Goal: Task Accomplishment & Management: Manage account settings

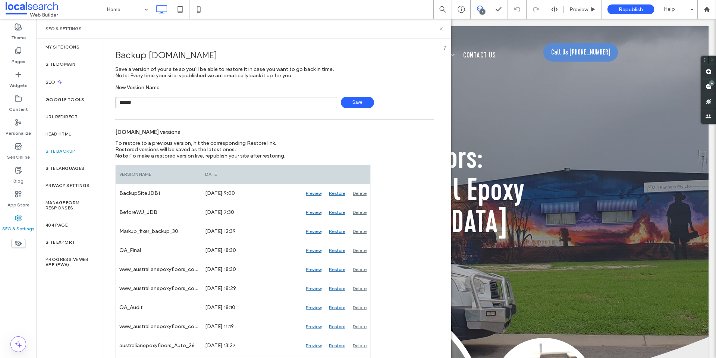
type input "******"
click at [363, 101] on span "Save" at bounding box center [357, 103] width 33 height 12
click at [440, 29] on icon at bounding box center [442, 29] width 6 height 6
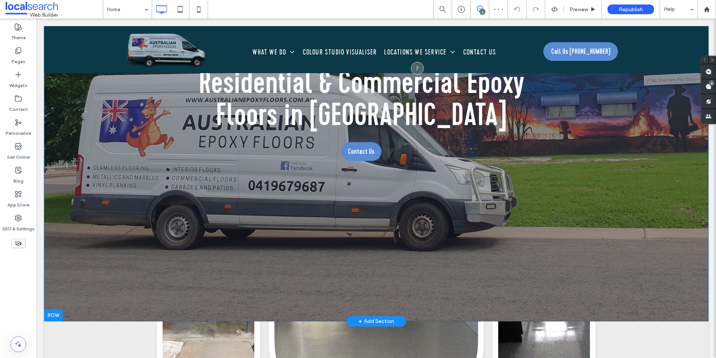
scroll to position [37, 0]
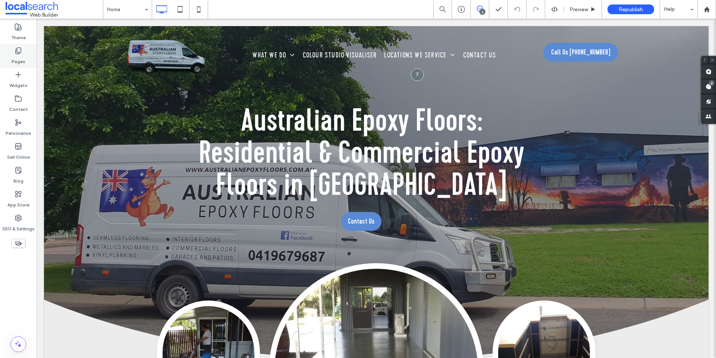
click at [22, 46] on div "Pages" at bounding box center [18, 56] width 37 height 24
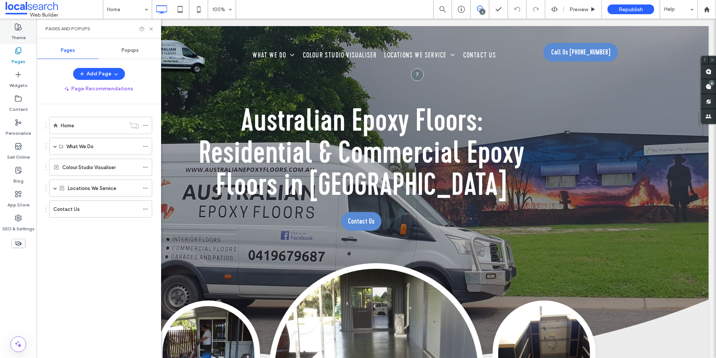
click at [18, 38] on label "Theme" at bounding box center [18, 36] width 15 height 10
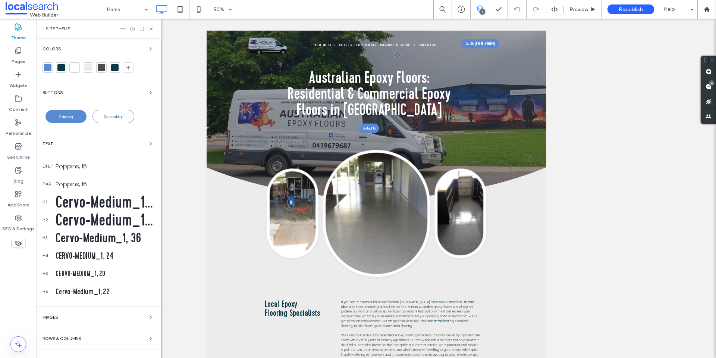
click at [59, 68] on div at bounding box center [60, 67] width 7 height 7
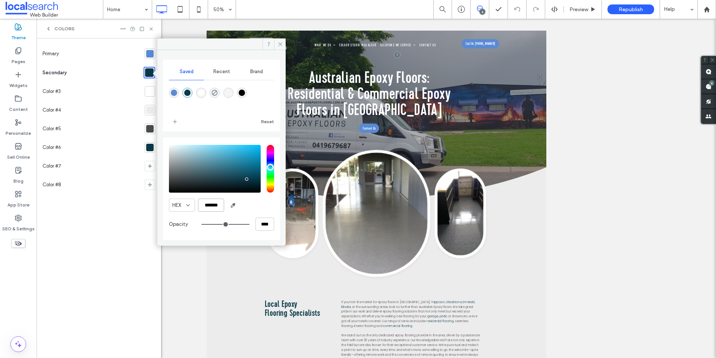
click at [210, 199] on input "*******" at bounding box center [211, 204] width 26 height 13
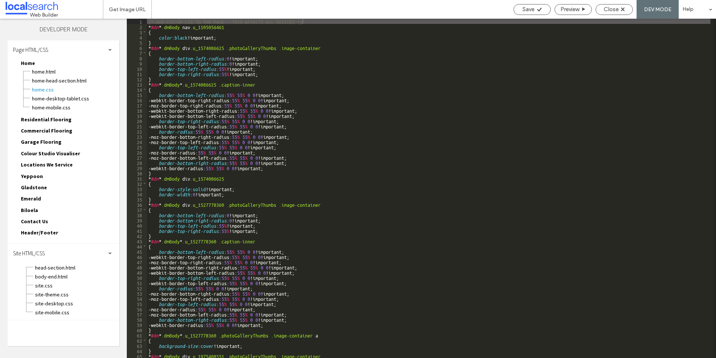
click at [48, 284] on span "site.css" at bounding box center [77, 285] width 85 height 7
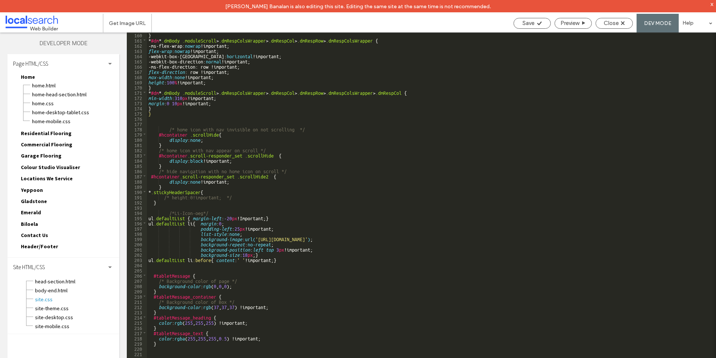
scroll to position [831, 0]
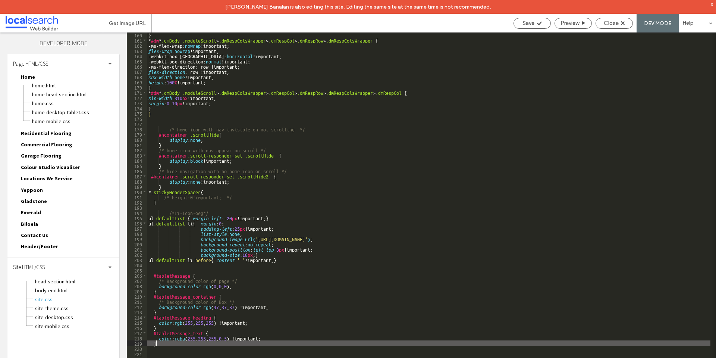
click at [174, 345] on div "} * #dm * .dmBody .moduleScroll > .dmRespColsWrapper > .dmRespCol > .dmRespRow …" at bounding box center [429, 207] width 564 height 350
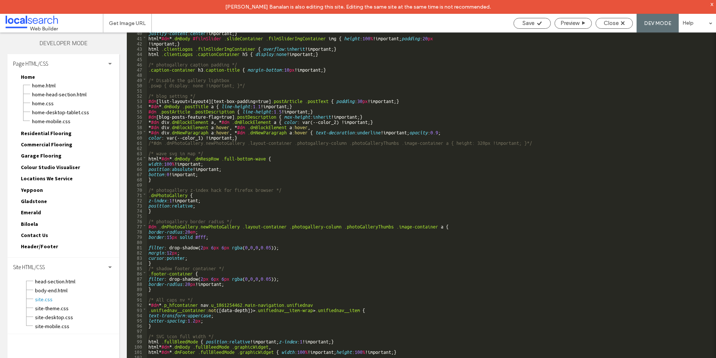
click at [294, 182] on div "justify-content : center !important; } html * #dm * .dmBody #filmSlider .slideC…" at bounding box center [429, 205] width 564 height 350
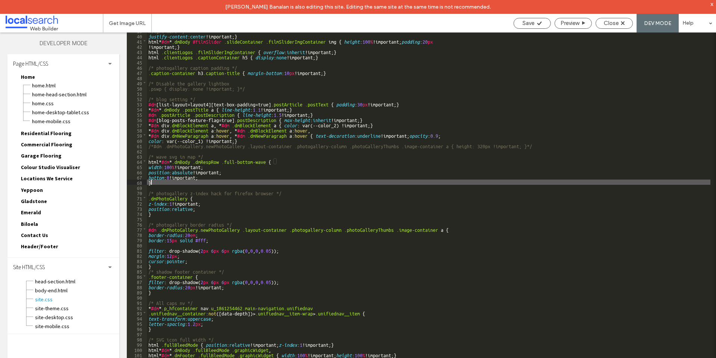
scroll to position [203, 0]
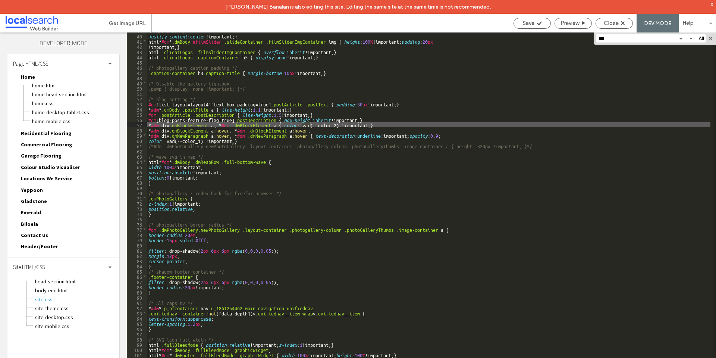
type input "***"
click at [689, 36] on button "button" at bounding box center [691, 38] width 10 height 8
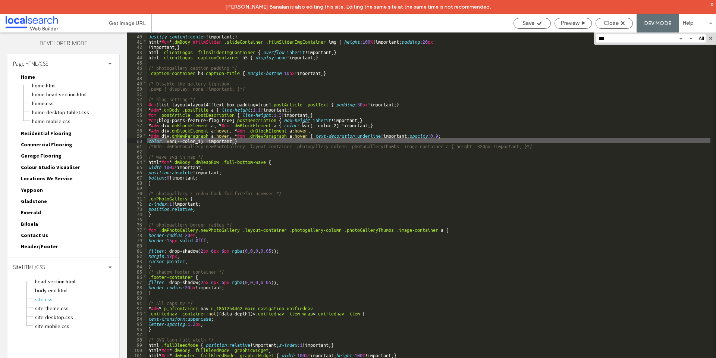
click at [689, 36] on button "button" at bounding box center [691, 38] width 10 height 8
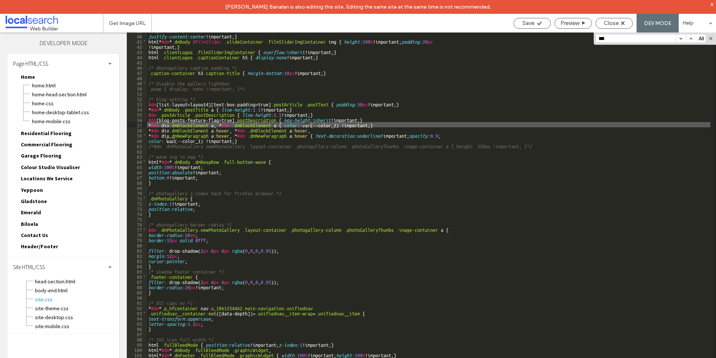
click at [689, 36] on button "button" at bounding box center [691, 38] width 10 height 8
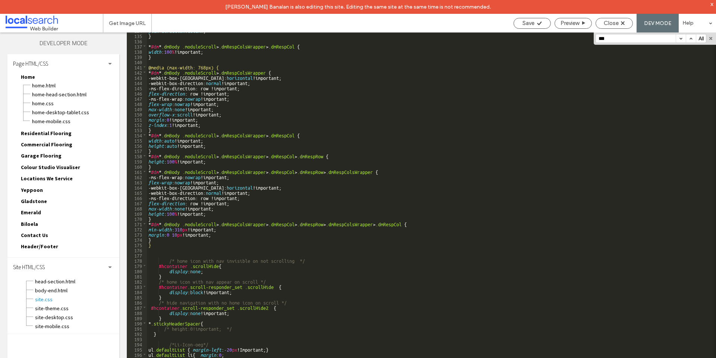
scroll to position [831, 0]
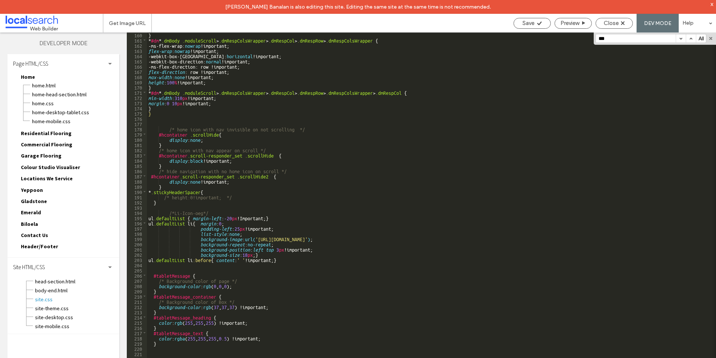
click at [178, 347] on div "} * #dm * .dmBody .moduleScroll > .dmRespColsWrapper > .dmRespCol > .dmRespRow …" at bounding box center [429, 207] width 564 height 350
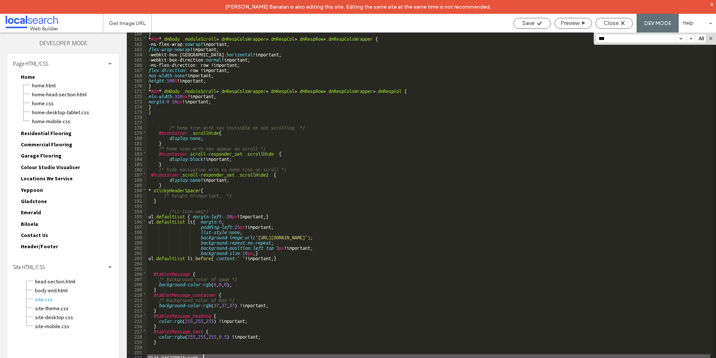
scroll to position [836, 0]
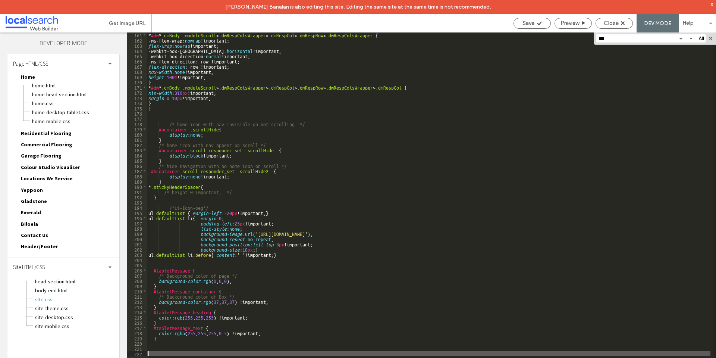
click at [174, 355] on div "* #dm * .dmBody .moduleScroll > .dmRespColsWrapper > .dmRespCol > .dmRespRow > …" at bounding box center [429, 207] width 564 height 350
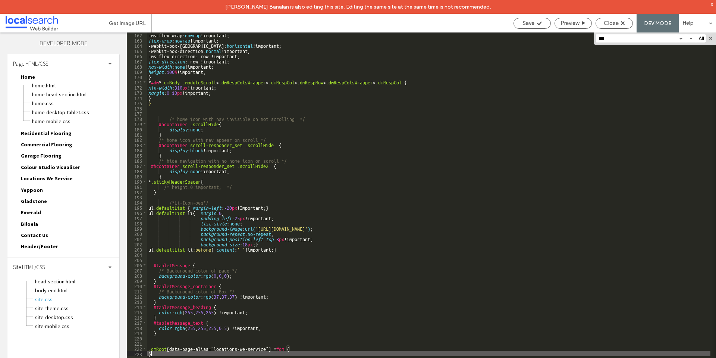
scroll to position [841, 0]
click at [297, 350] on div "-ms-flex-wrap: nowrap !important; flex-wrap : nowrap !important; -webkit-box-or…" at bounding box center [429, 207] width 564 height 350
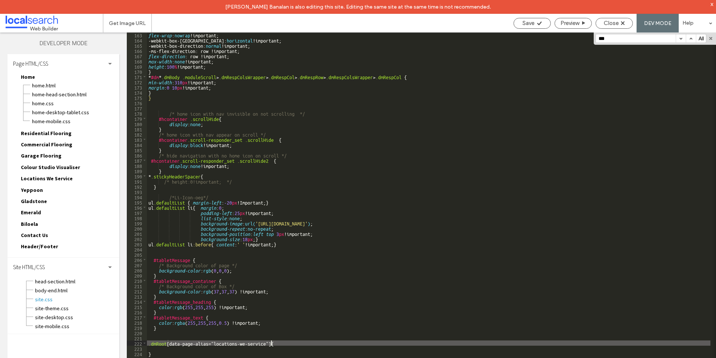
scroll to position [847, 0]
click at [251, 341] on div "flex-wrap : nowrap !important; -webkit-box-orient: horizontal !important; -webk…" at bounding box center [429, 207] width 564 height 350
drag, startPoint x: 251, startPoint y: 341, endPoint x: 237, endPoint y: 341, distance: 14.9
click at [237, 341] on div "flex-wrap : nowrap !important; -webkit-box-orient: horizontal !important; -webk…" at bounding box center [429, 207] width 564 height 350
click at [257, 344] on div "flex-wrap : nowrap !important; -webkit-box-orient: horizontal !important; -webk…" at bounding box center [429, 201] width 564 height 339
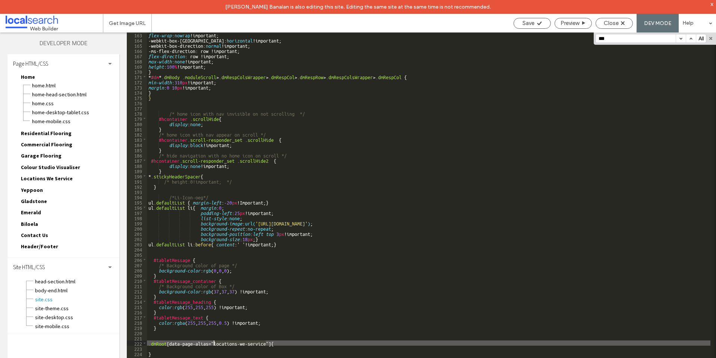
drag, startPoint x: 257, startPoint y: 344, endPoint x: 231, endPoint y: 342, distance: 26.2
click at [231, 342] on div "flex-wrap : nowrap !important; -webkit-box-orient: horizontal !important; -webk…" at bounding box center [429, 207] width 564 height 350
click at [173, 348] on div "flex-wrap : nowrap !important; -webkit-box-orient: horizontal !important; -webk…" at bounding box center [429, 207] width 564 height 350
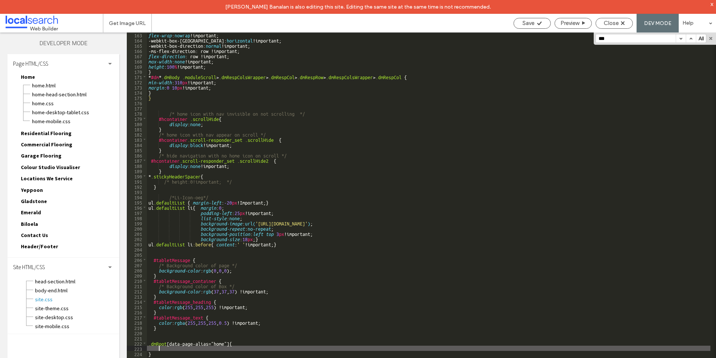
paste textarea
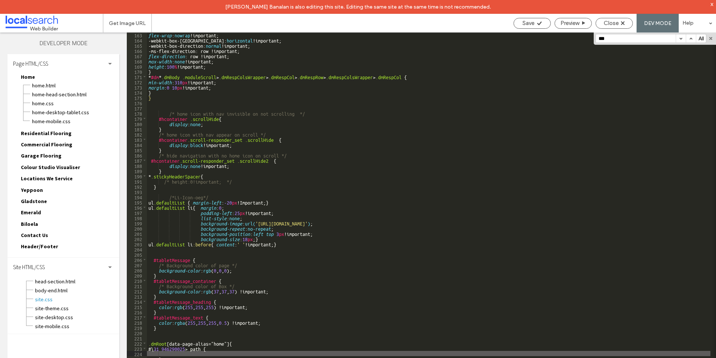
scroll to position [857, 0]
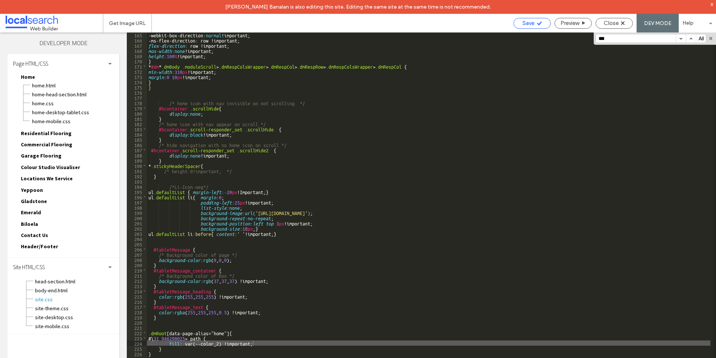
click at [537, 21] on icon at bounding box center [540, 24] width 6 height 6
click at [228, 331] on div "-webkit-box-direction: normal !important; -ms-flex-direction: row !important; f…" at bounding box center [429, 207] width 564 height 350
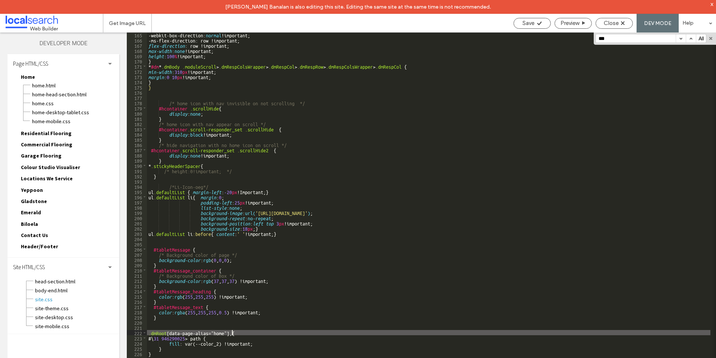
type textarea "**"
click at [300, 332] on div "-webkit-box-direction: normal !important; -ms-flex-direction: row !important; f…" at bounding box center [429, 207] width 564 height 350
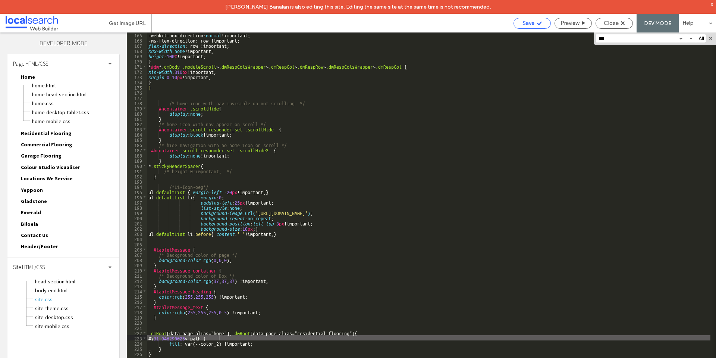
click at [545, 23] on div "Save" at bounding box center [532, 23] width 37 height 7
click at [357, 332] on div "-webkit-box-direction: normal !important; -ms-flex-direction: row !important; f…" at bounding box center [429, 207] width 564 height 350
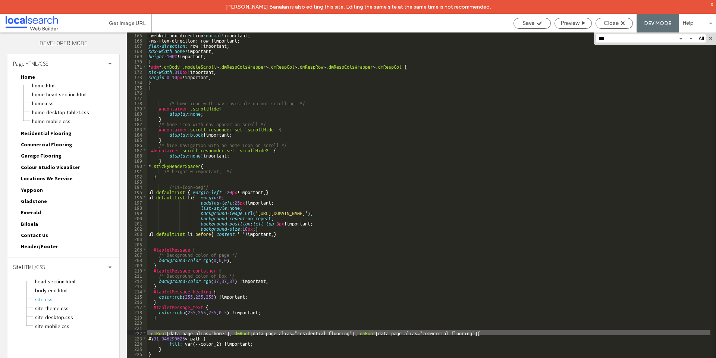
click at [482, 332] on div "-webkit-box-direction: normal !important; -ms-flex-direction: row !important; f…" at bounding box center [429, 207] width 564 height 350
click at [530, 22] on span "Save" at bounding box center [529, 23] width 12 height 7
click at [601, 22] on div "Close" at bounding box center [614, 23] width 37 height 7
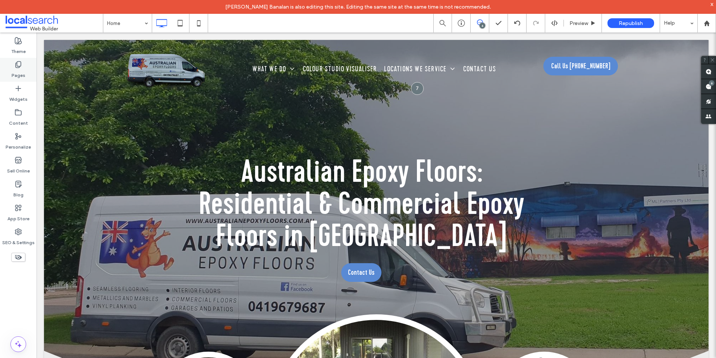
click at [21, 70] on label "Pages" at bounding box center [19, 73] width 14 height 10
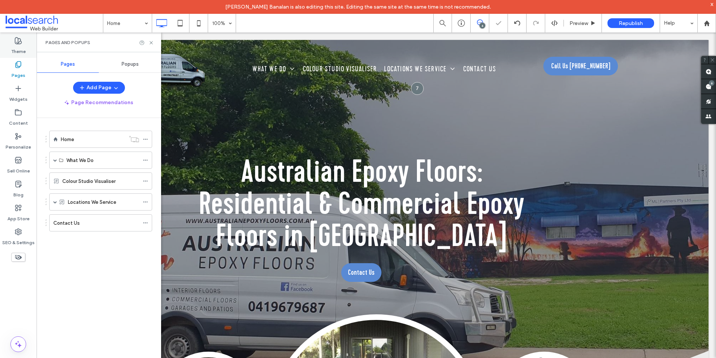
click at [21, 41] on icon at bounding box center [18, 40] width 7 height 7
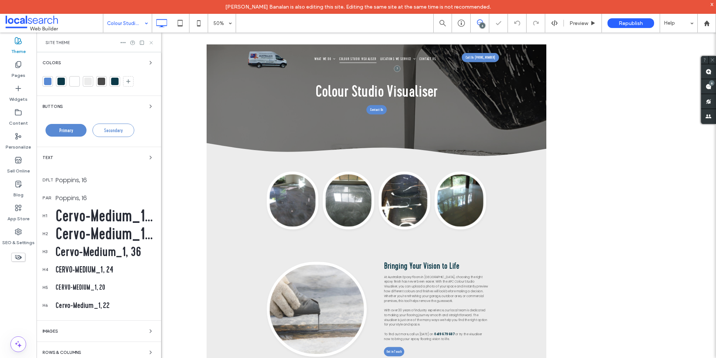
click at [151, 43] on icon at bounding box center [151, 43] width 6 height 6
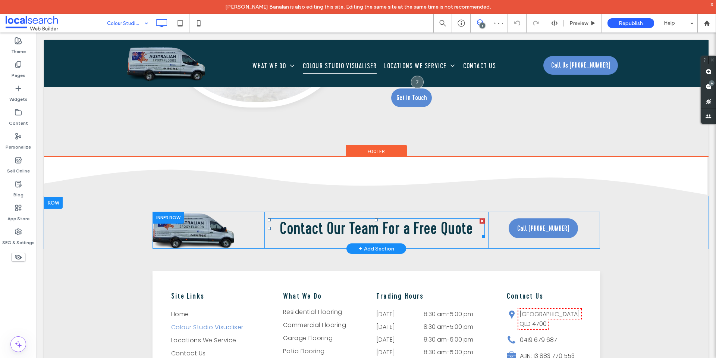
scroll to position [555, 0]
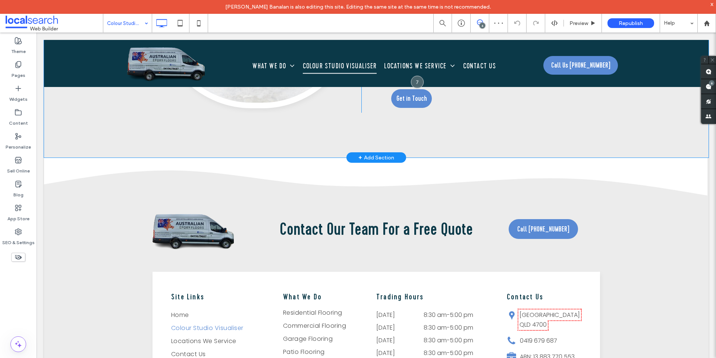
click at [223, 127] on div "Click To Paste Bringing Your Vision to Life At Australian Epoxy Floors in Rockh…" at bounding box center [376, 25] width 665 height 266
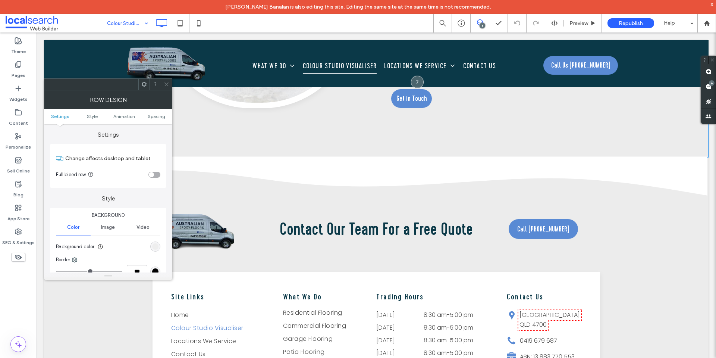
click at [157, 247] on div "rgb(236, 236, 236)" at bounding box center [155, 246] width 6 height 6
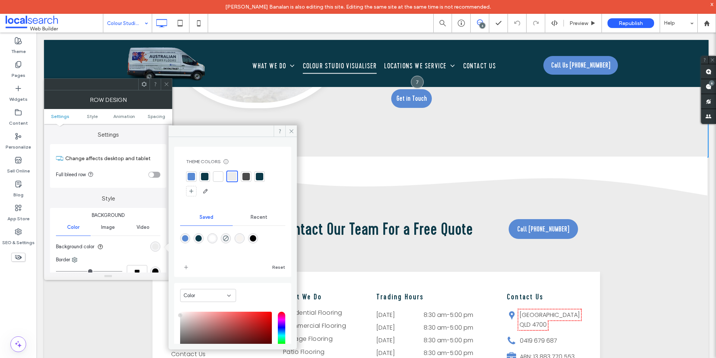
click at [167, 83] on icon at bounding box center [167, 84] width 6 height 6
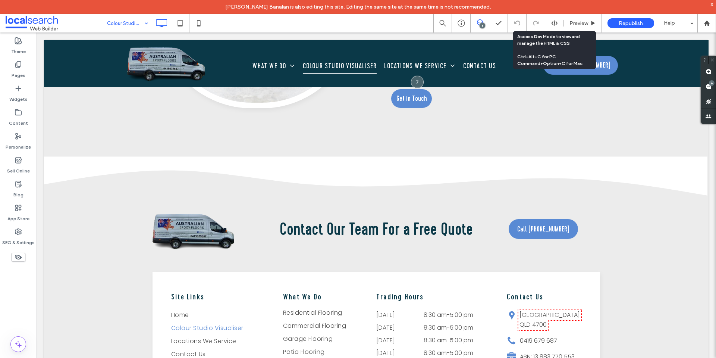
click at [556, 24] on icon at bounding box center [554, 23] width 7 height 7
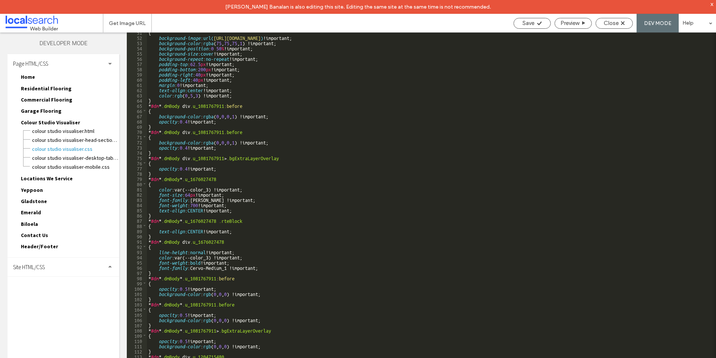
scroll to position [503, 0]
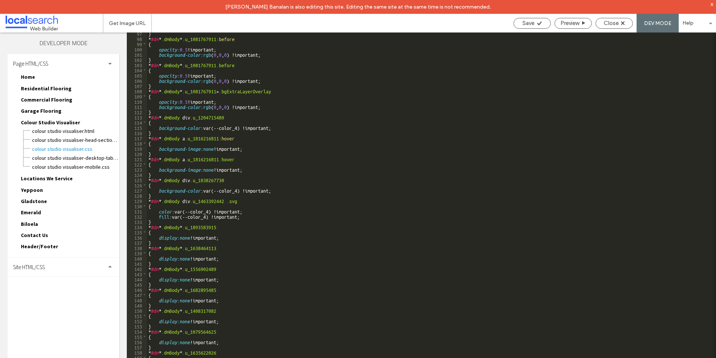
click at [61, 269] on div "Site HTML/CSS" at bounding box center [63, 266] width 112 height 19
click at [53, 298] on span "site.css" at bounding box center [77, 298] width 85 height 7
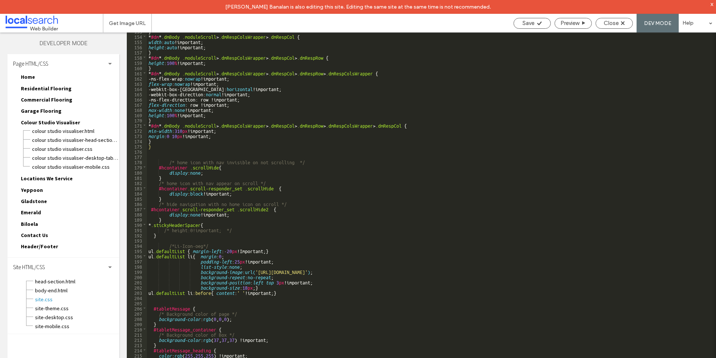
scroll to position [857, 0]
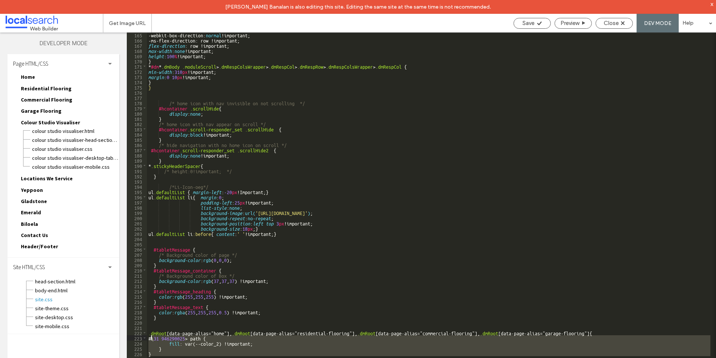
drag, startPoint x: 156, startPoint y: 354, endPoint x: 150, endPoint y: 337, distance: 17.9
click at [150, 337] on div "-webkit-box-direction: normal !important; -ms-flex-direction: row !important; f…" at bounding box center [429, 207] width 564 height 350
click at [191, 345] on div "-webkit-box-direction: normal !important; -ms-flex-direction: row !important; f…" at bounding box center [429, 201] width 564 height 339
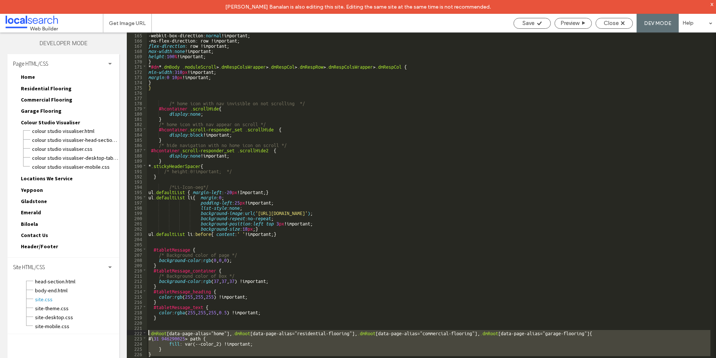
drag, startPoint x: 154, startPoint y: 356, endPoint x: 149, endPoint y: 334, distance: 22.5
click at [149, 334] on div "-webkit-box-direction: normal !important; -ms-flex-direction: row !important; f…" at bounding box center [429, 207] width 564 height 350
click at [162, 350] on div "-webkit-box-direction: normal !important; -ms-flex-direction: row !important; f…" at bounding box center [429, 201] width 564 height 339
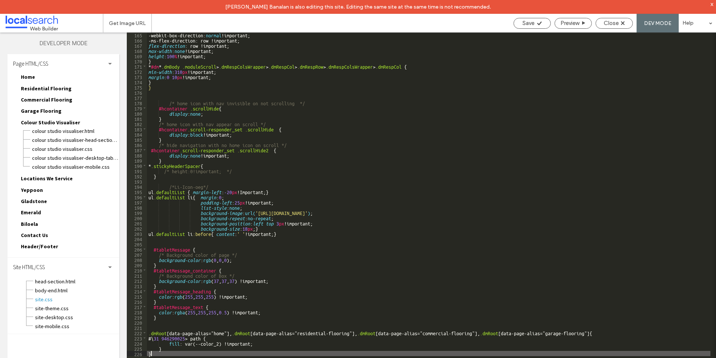
click at [163, 354] on div "-webkit-box-direction: normal !important; -ms-flex-direction: row !important; f…" at bounding box center [429, 207] width 564 height 350
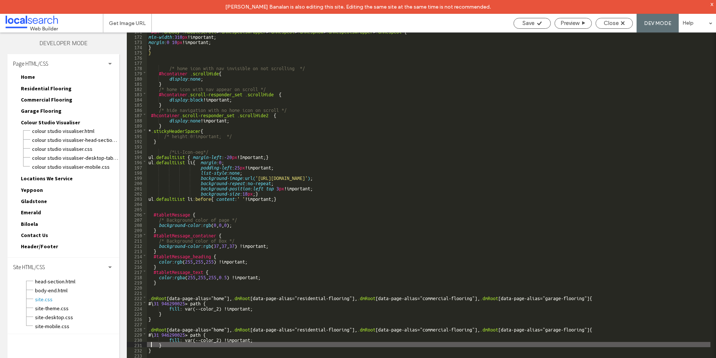
scroll to position [894, 0]
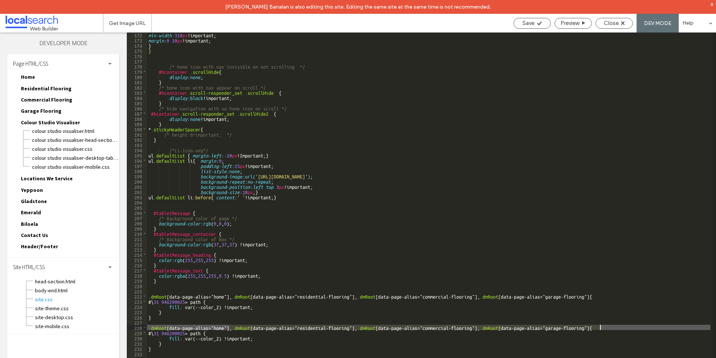
drag, startPoint x: 229, startPoint y: 327, endPoint x: 601, endPoint y: 328, distance: 371.2
click at [601, 328] on div "min-width : 310 px !important; margin : 0 10 px !important; } } /* home icon wi…" at bounding box center [429, 207] width 564 height 350
click at [553, 329] on div "min-width : 310 px !important; margin : 0 10 px !important; } } /* home icon wi…" at bounding box center [429, 201] width 564 height 339
click at [216, 326] on div "min-width : 310 px !important; margin : 0 10 px !important; } } /* home icon wi…" at bounding box center [429, 207] width 564 height 350
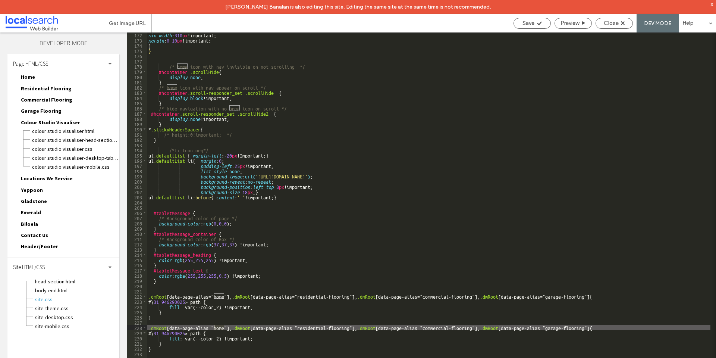
paste textarea
click at [219, 337] on div "min-width : 310 px !important; margin : 0 10 px !important; } } /* home icon wi…" at bounding box center [429, 207] width 564 height 350
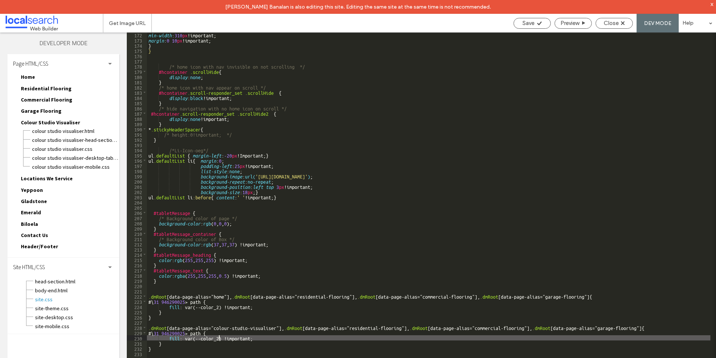
type textarea "**"
click at [360, 327] on div "min-width : 310 px !important; margin : 0 10 px !important; } } /* home icon wi…" at bounding box center [429, 207] width 564 height 350
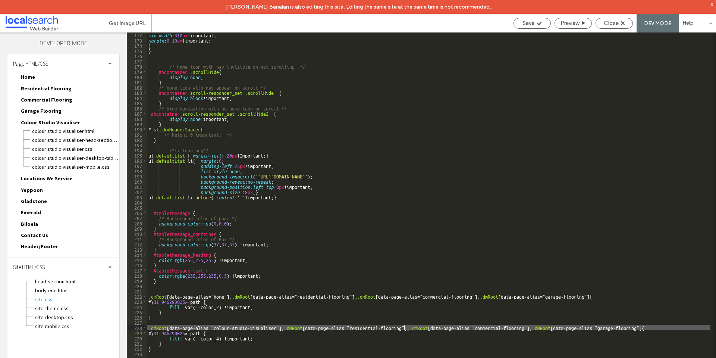
drag, startPoint x: 360, startPoint y: 327, endPoint x: 394, endPoint y: 325, distance: 33.2
click at [394, 325] on div "min-width : 310 px !important; margin : 0 10 px !important; } } /* home icon wi…" at bounding box center [429, 207] width 564 height 350
click at [435, 327] on div "min-width : 310 px !important; margin : 0 10 px !important; } } /* home icon wi…" at bounding box center [429, 207] width 564 height 350
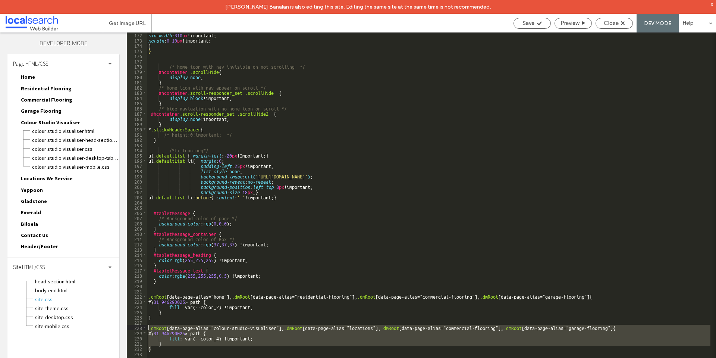
drag, startPoint x: 160, startPoint y: 347, endPoint x: 148, endPoint y: 326, distance: 24.1
click at [148, 326] on div "min-width : 310 px !important; margin : 0 10 px !important; } } /* home icon wi…" at bounding box center [429, 207] width 564 height 350
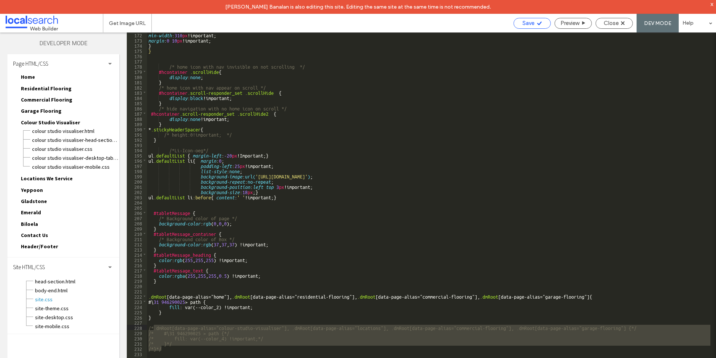
click at [537, 26] on icon at bounding box center [540, 24] width 6 height 6
click at [608, 24] on span "Close" at bounding box center [611, 23] width 15 height 7
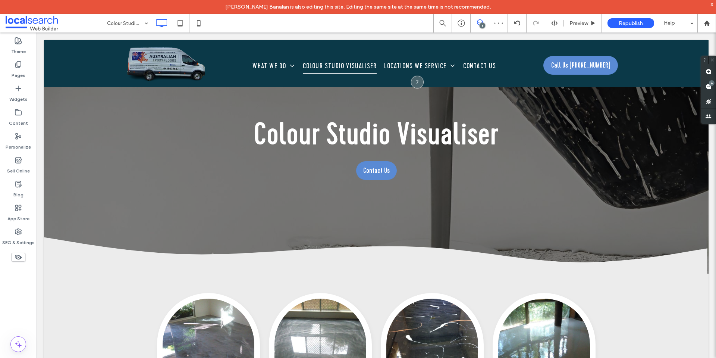
scroll to position [700, 0]
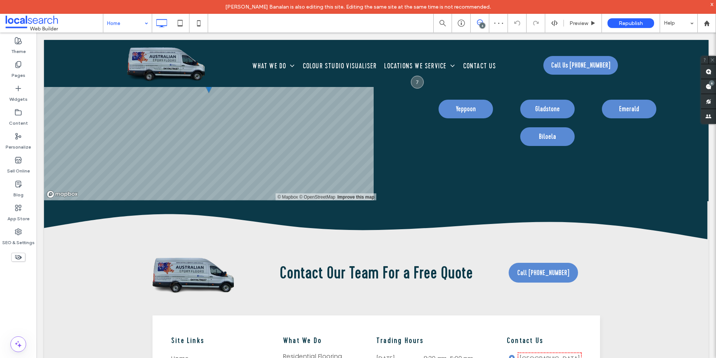
scroll to position [2808, 0]
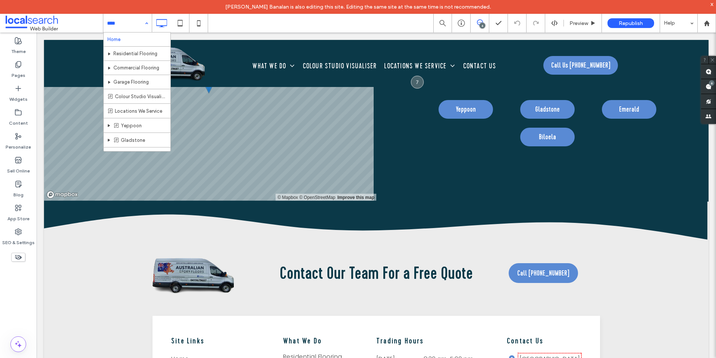
click at [121, 22] on input at bounding box center [125, 23] width 37 height 19
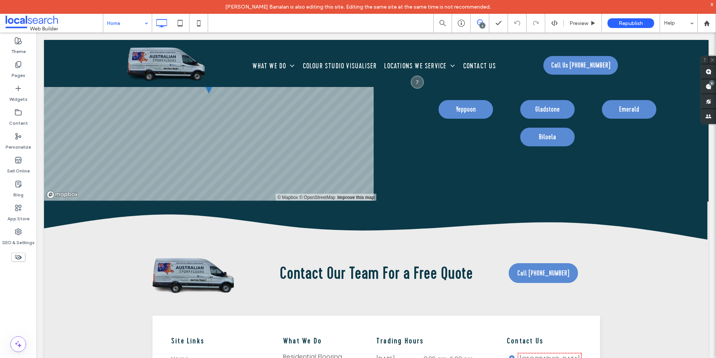
click at [116, 25] on input at bounding box center [125, 23] width 37 height 19
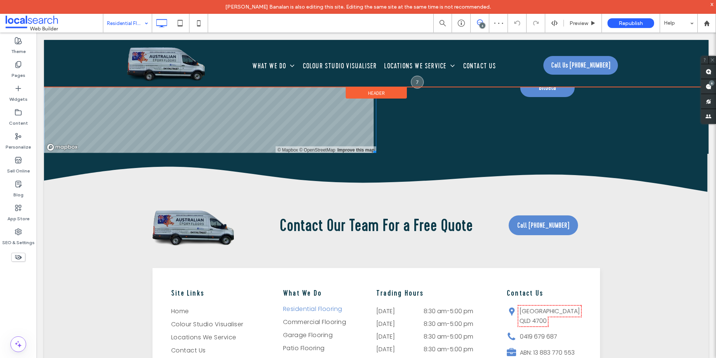
scroll to position [1787, 0]
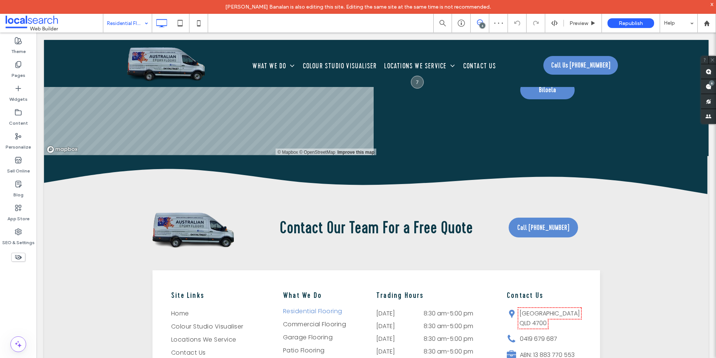
click at [131, 28] on input at bounding box center [125, 23] width 37 height 19
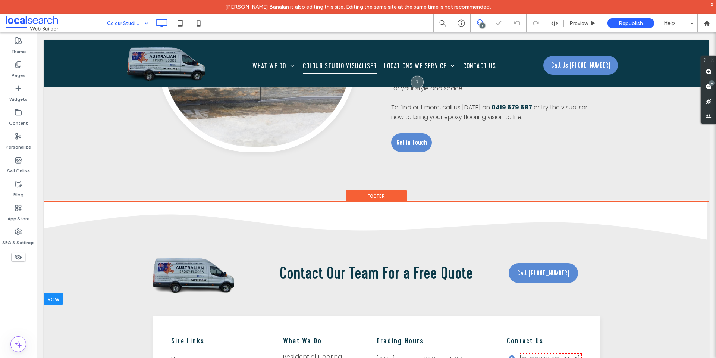
scroll to position [508, 0]
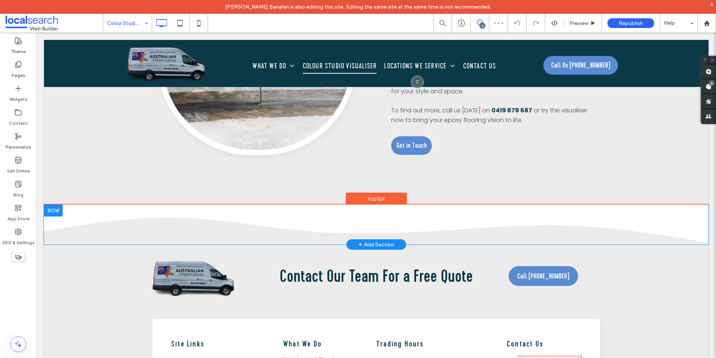
click at [56, 214] on div at bounding box center [53, 210] width 19 height 12
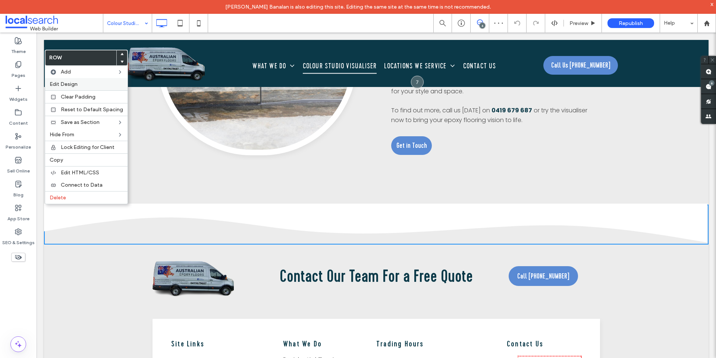
click at [78, 83] on label "Edit Design" at bounding box center [86, 84] width 73 height 6
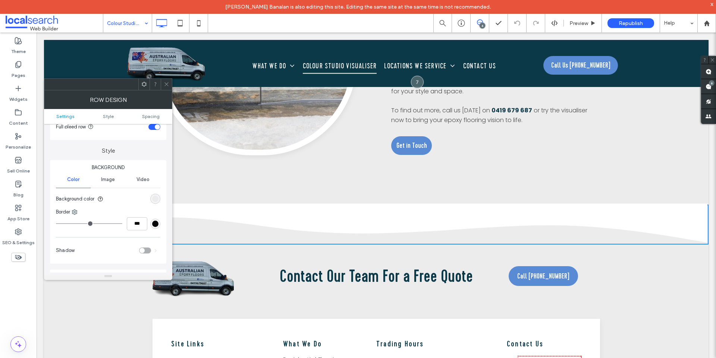
scroll to position [48, 0]
click at [154, 199] on div "rgb(236, 236, 236)" at bounding box center [155, 198] width 6 height 6
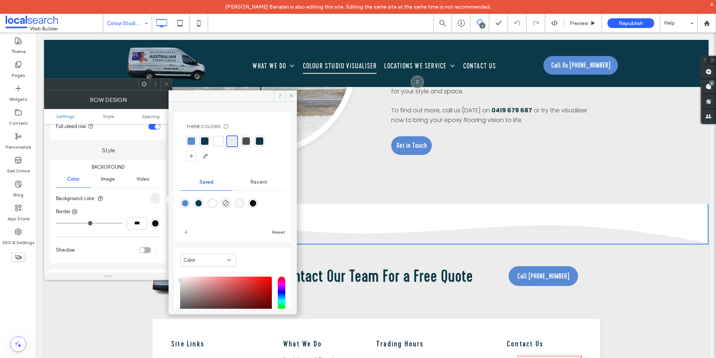
click at [219, 141] on div at bounding box center [218, 140] width 7 height 7
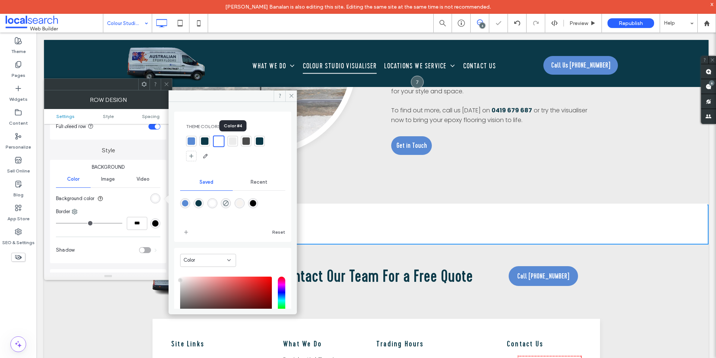
click at [232, 139] on div at bounding box center [232, 140] width 7 height 7
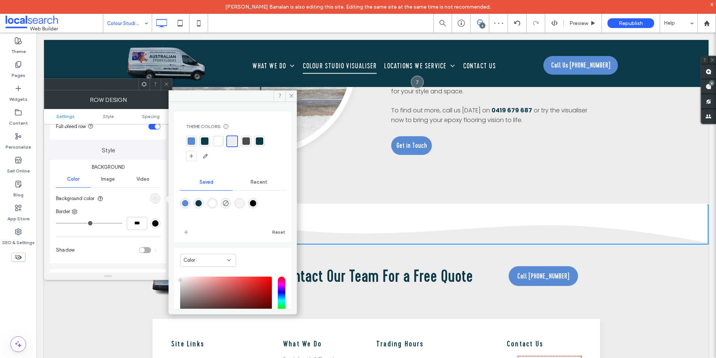
click at [166, 88] on span at bounding box center [167, 84] width 6 height 11
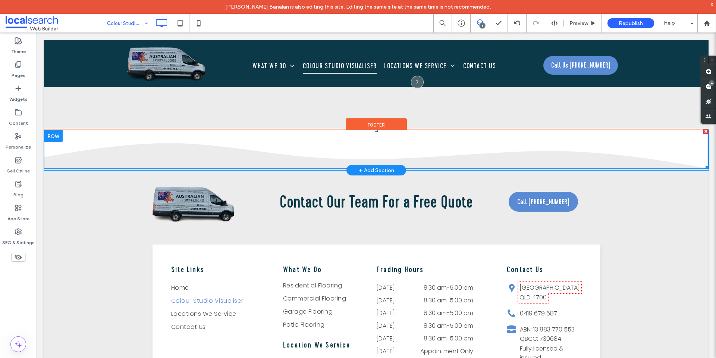
scroll to position [582, 0]
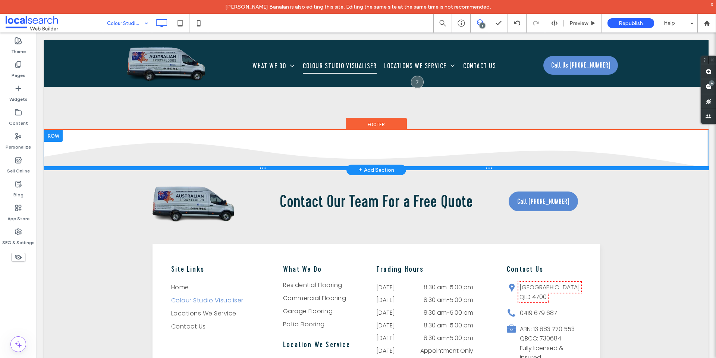
click at [78, 169] on div at bounding box center [376, 168] width 665 height 4
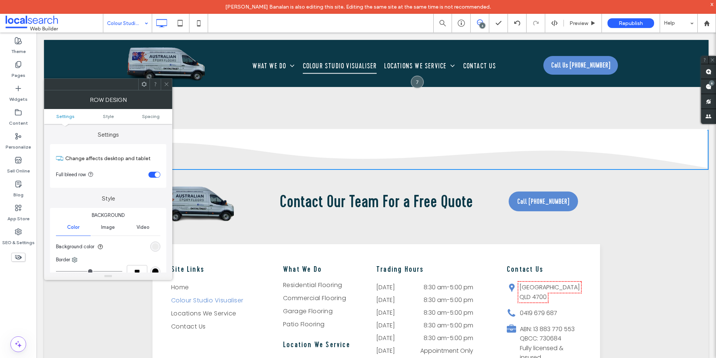
click at [159, 247] on div "rgb(236, 236, 236)" at bounding box center [155, 246] width 10 height 10
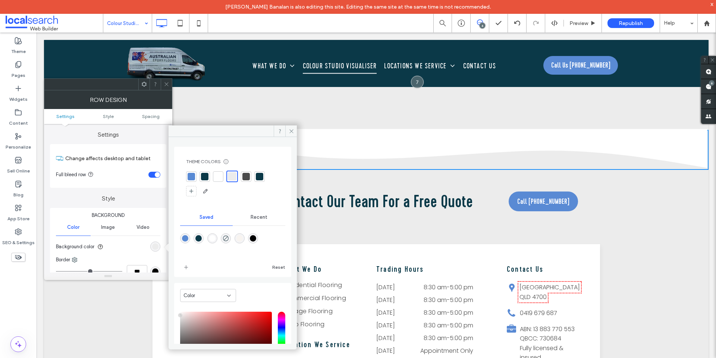
click at [221, 178] on div at bounding box center [218, 176] width 7 height 7
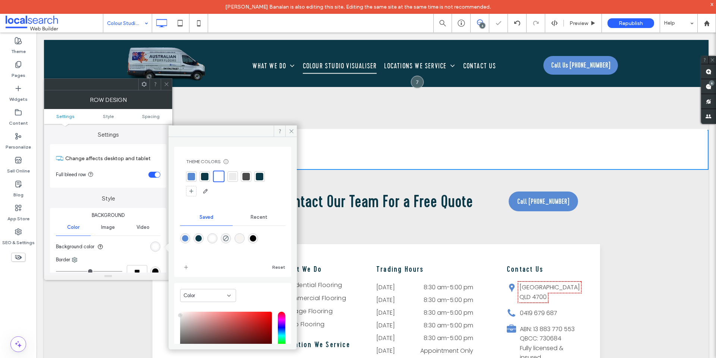
click at [234, 178] on div at bounding box center [232, 176] width 7 height 7
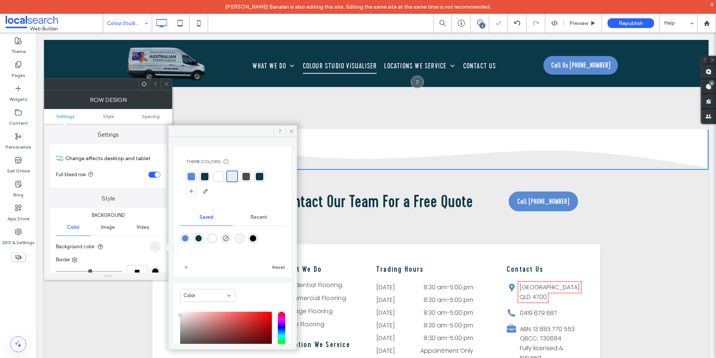
click at [168, 83] on use at bounding box center [167, 84] width 4 height 4
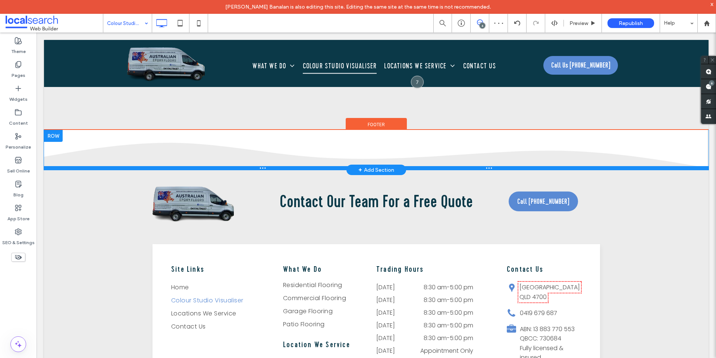
click at [58, 168] on div at bounding box center [376, 168] width 665 height 4
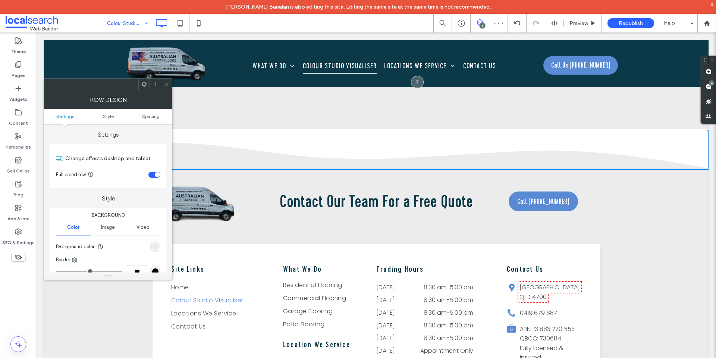
scroll to position [75, 0]
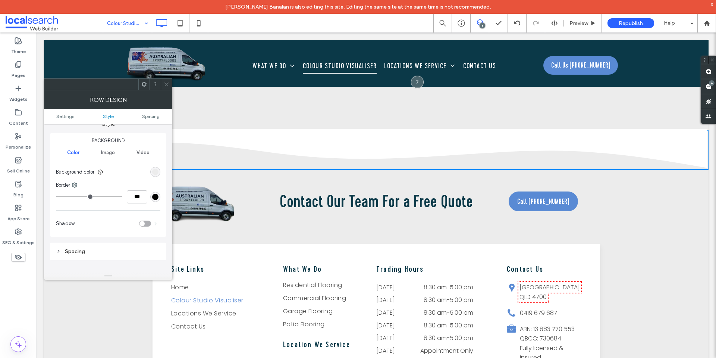
click at [168, 80] on span at bounding box center [167, 84] width 6 height 11
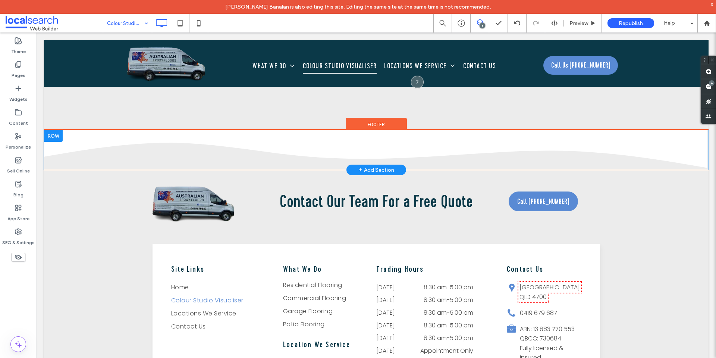
click at [52, 133] on div at bounding box center [53, 136] width 19 height 12
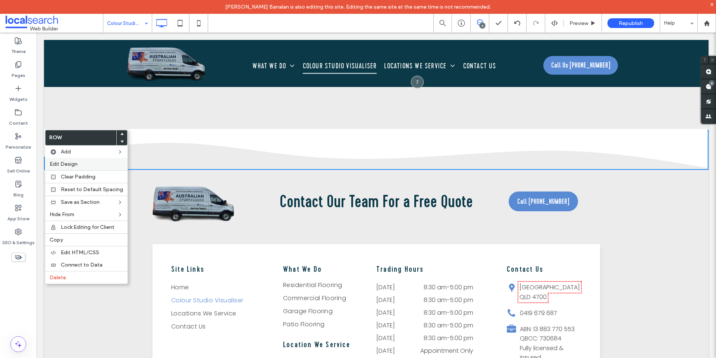
click at [71, 161] on span "Edit Design" at bounding box center [64, 164] width 28 height 6
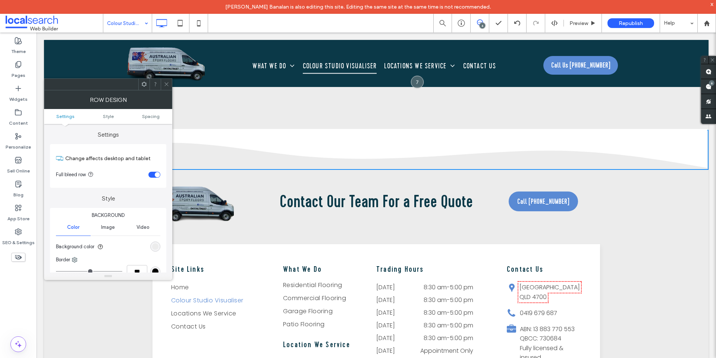
click at [156, 243] on div "rgb(236, 236, 236)" at bounding box center [155, 246] width 10 height 10
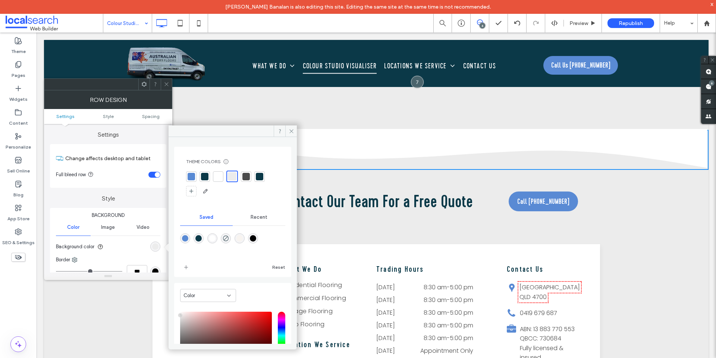
click at [216, 178] on div at bounding box center [218, 176] width 7 height 7
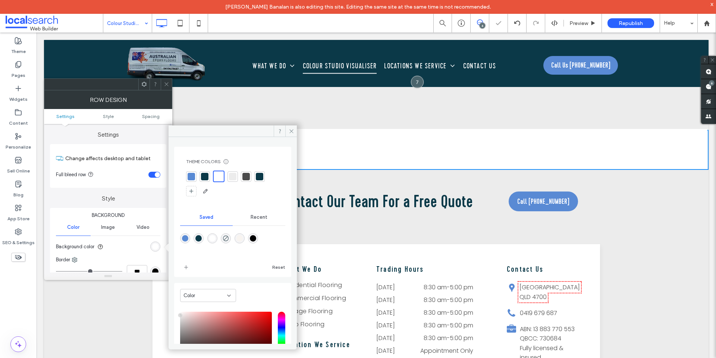
click at [231, 176] on div at bounding box center [232, 176] width 7 height 7
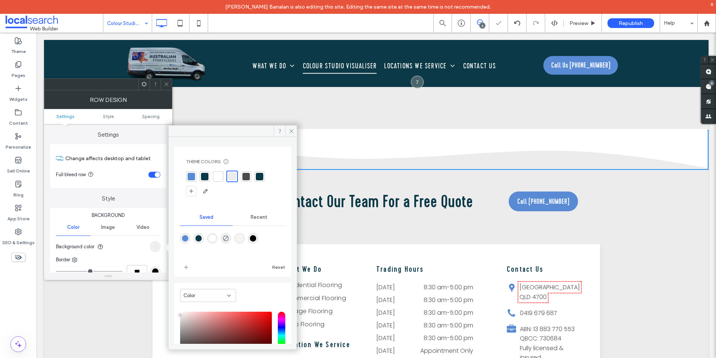
click at [167, 83] on icon at bounding box center [167, 84] width 6 height 6
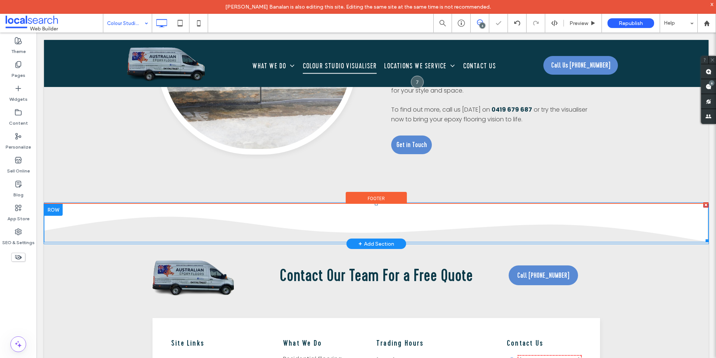
scroll to position [508, 0]
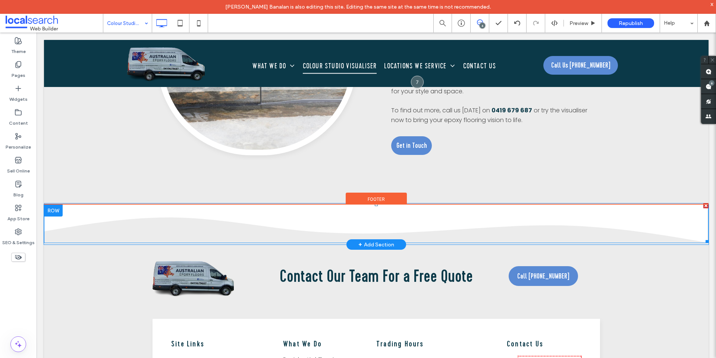
click at [291, 219] on icon at bounding box center [376, 223] width 665 height 39
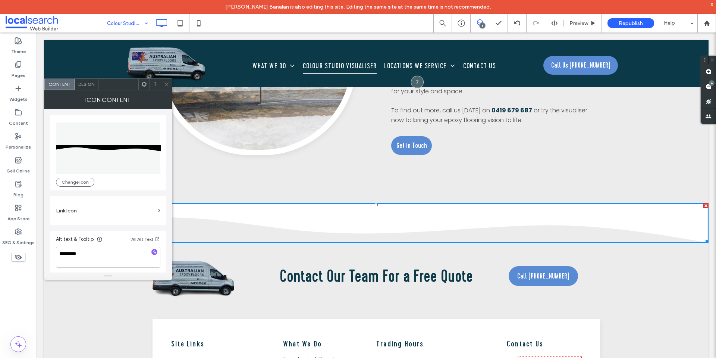
click at [81, 79] on div "Design" at bounding box center [87, 84] width 24 height 11
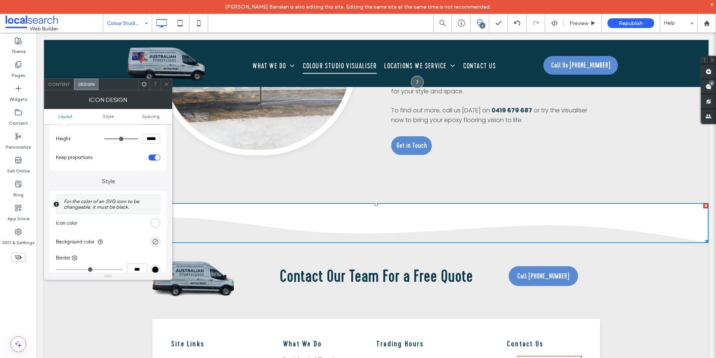
scroll to position [112, 0]
click at [156, 221] on div "rgb(255, 255, 255)" at bounding box center [155, 220] width 6 height 6
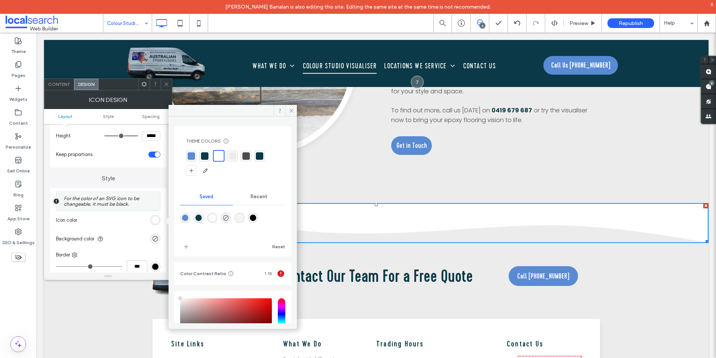
click at [227, 157] on div at bounding box center [232, 163] width 93 height 26
click at [232, 157] on div at bounding box center [232, 155] width 7 height 7
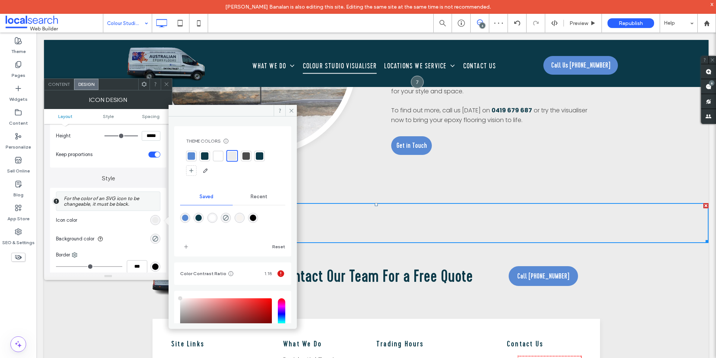
click at [218, 157] on div at bounding box center [218, 155] width 7 height 7
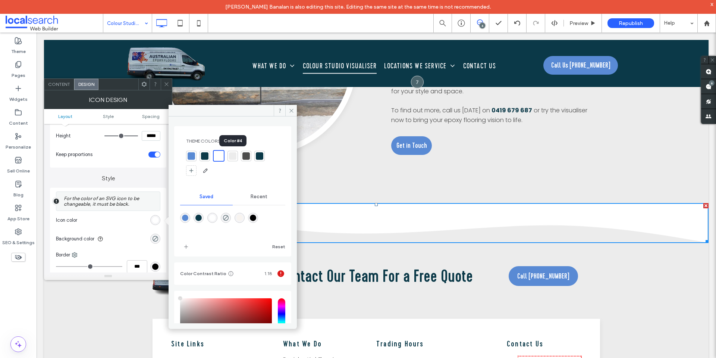
click at [233, 157] on div at bounding box center [232, 155] width 7 height 7
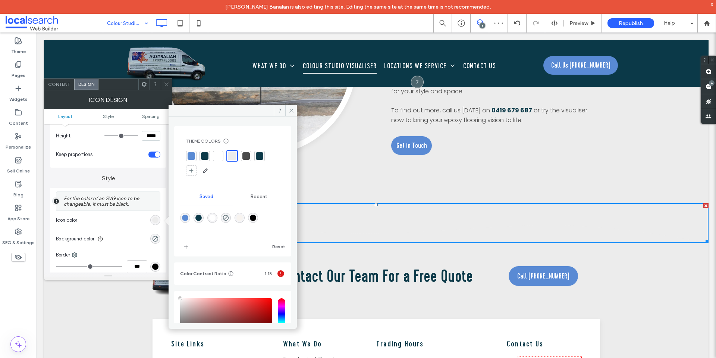
click at [166, 83] on icon at bounding box center [167, 84] width 6 height 6
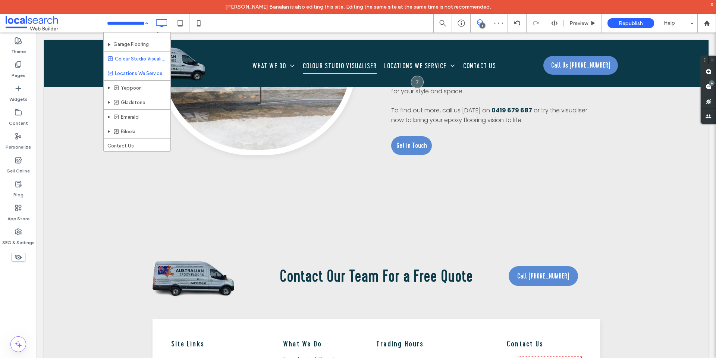
scroll to position [38, 0]
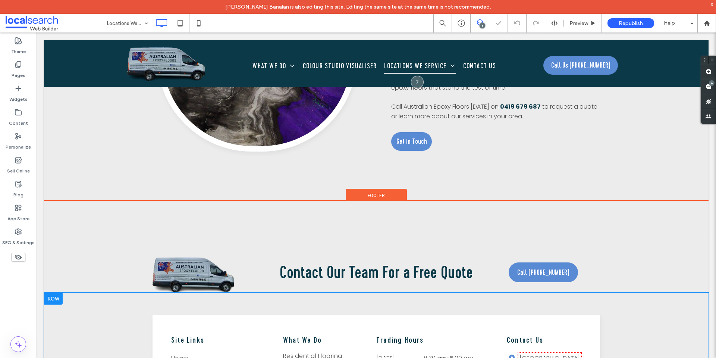
scroll to position [767, 0]
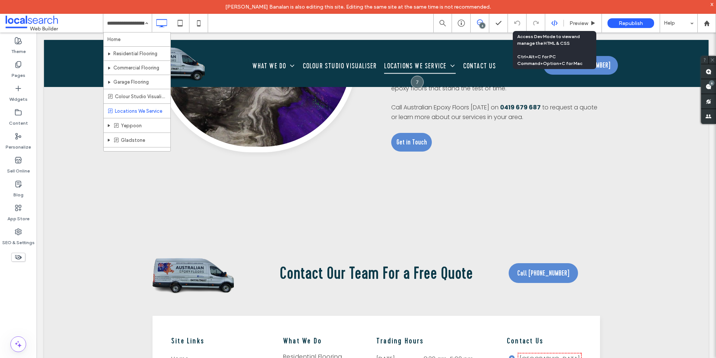
click at [558, 26] on icon at bounding box center [554, 23] width 7 height 7
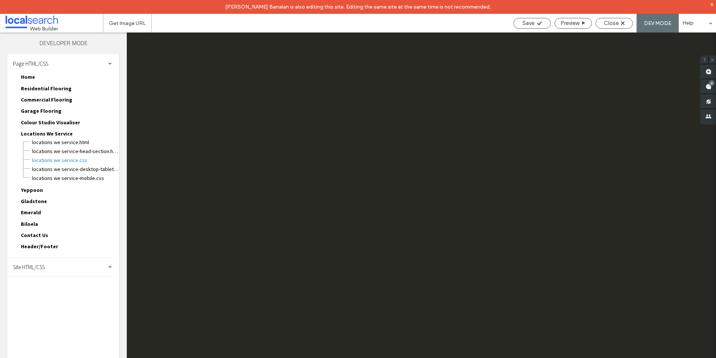
scroll to position [0, 0]
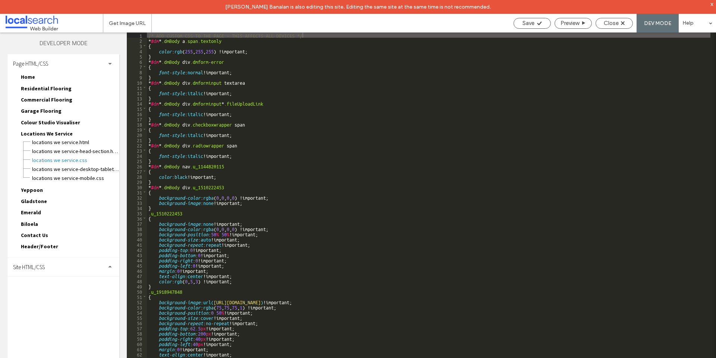
click at [79, 272] on div "Site HTML/CSS" at bounding box center [63, 266] width 112 height 19
click at [41, 298] on span "site.css" at bounding box center [77, 298] width 85 height 7
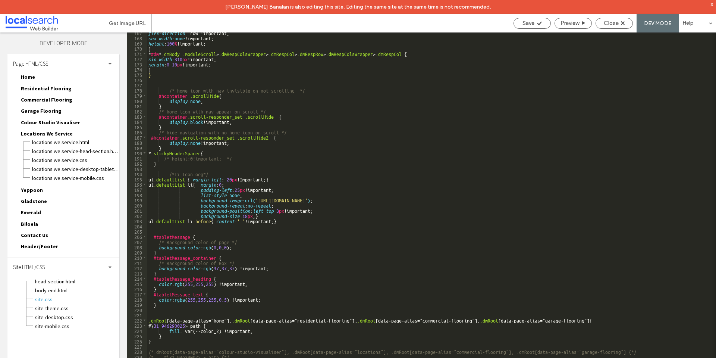
scroll to position [894, 0]
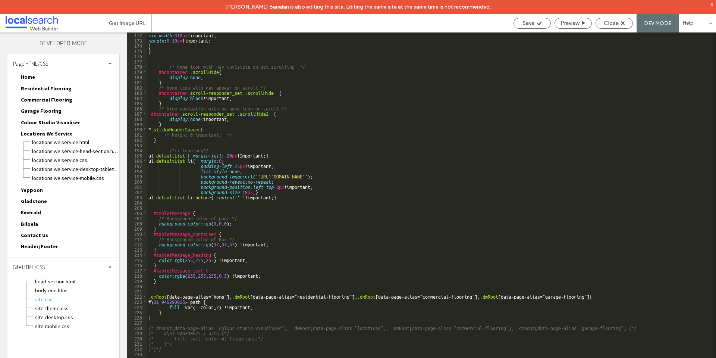
click at [488, 297] on div "min-width : 310 px !important; margin : 0 10 px !important; } } /* home icon wi…" at bounding box center [429, 207] width 564 height 350
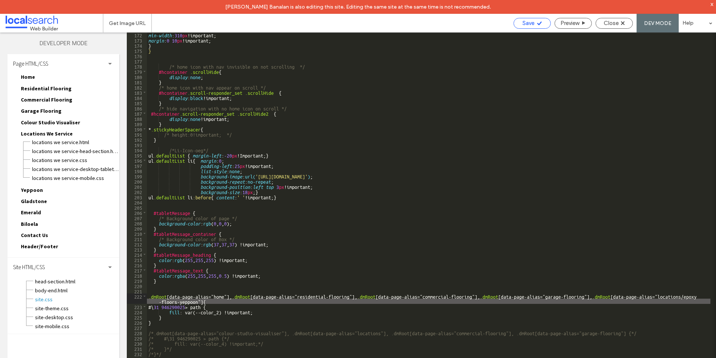
click at [540, 25] on icon at bounding box center [540, 24] width 6 height 6
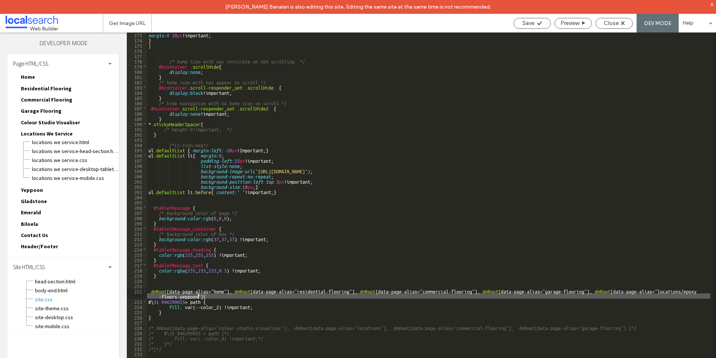
scroll to position [899, 0]
click at [202, 296] on div "margin : 0 10 px !important; } } /* home icon with nav invisible on not scrolli…" at bounding box center [429, 207] width 564 height 350
click at [205, 299] on div "margin : 0 10 px !important; } } /* home icon with nav invisible on not scrolli…" at bounding box center [429, 207] width 564 height 350
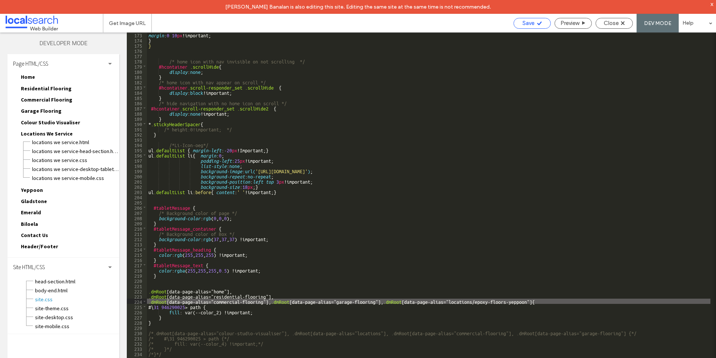
click at [539, 23] on use at bounding box center [539, 23] width 4 height 4
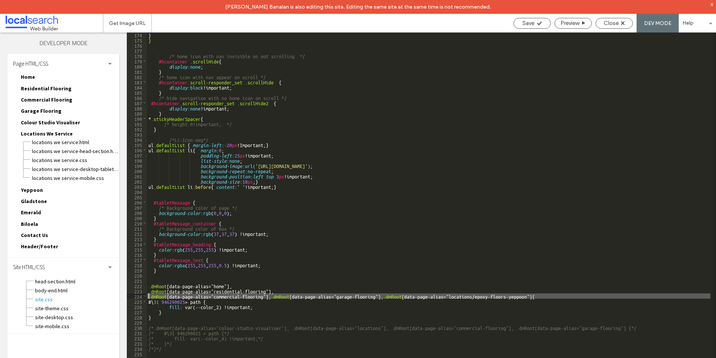
scroll to position [904, 0]
click at [275, 296] on div "} } /* home icon with nav invisible on not scrolling */ #hcontainer .scrollHide…" at bounding box center [429, 207] width 564 height 350
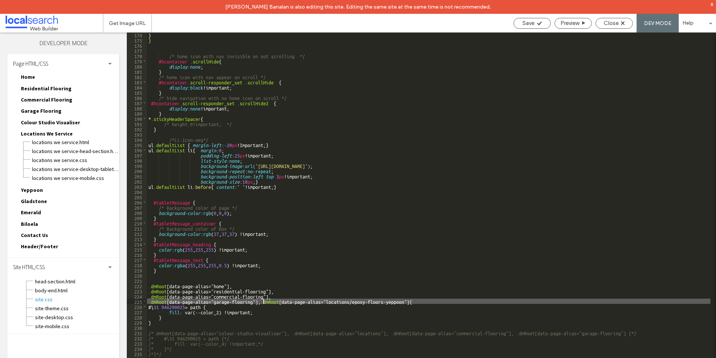
type textarea "**"
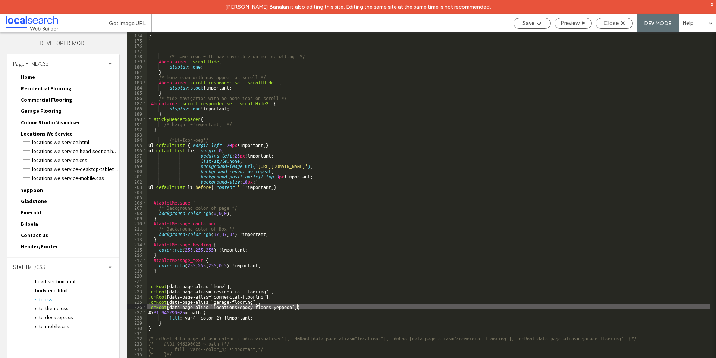
type textarea "**"
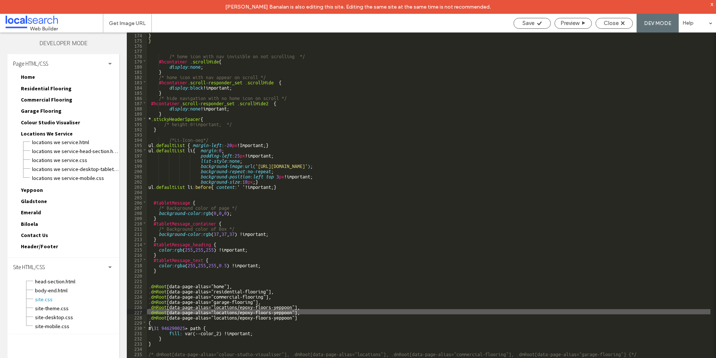
click at [293, 311] on div "} } /* home icon with nav invisible on not scrolling */ #hcontainer .scrollHide…" at bounding box center [429, 207] width 564 height 350
click at [292, 317] on div "} } /* home icon with nav invisible on not scrolling */ #hcontainer .scrollHide…" at bounding box center [429, 207] width 564 height 350
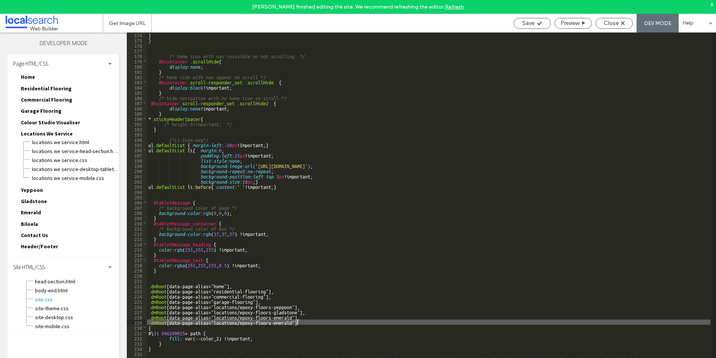
drag, startPoint x: 291, startPoint y: 322, endPoint x: 315, endPoint y: 306, distance: 28.5
click at [291, 322] on div "} } /* home icon with nav invisible on not scrolling */ #hcontainer .scrollHide…" at bounding box center [429, 207] width 564 height 350
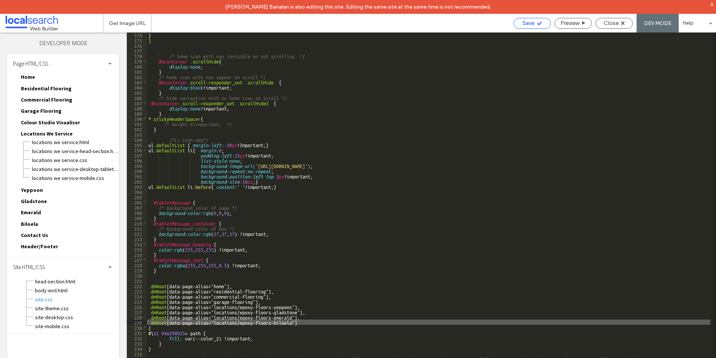
click at [540, 22] on icon at bounding box center [540, 24] width 6 height 6
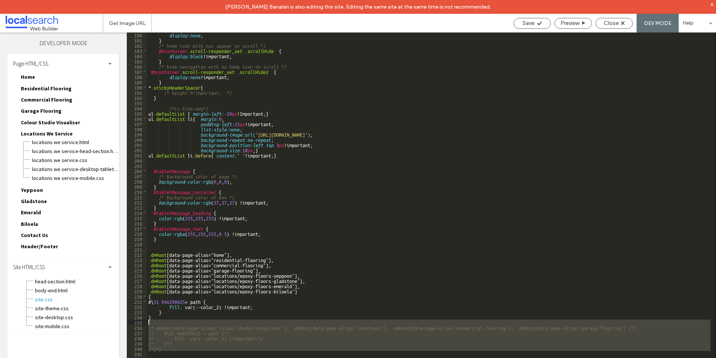
drag, startPoint x: 184, startPoint y: 351, endPoint x: 165, endPoint y: 322, distance: 34.6
click at [165, 322] on div "display : none ; } /* home icon with nav appear on scroll */ #hcontainer .scrol…" at bounding box center [429, 207] width 564 height 350
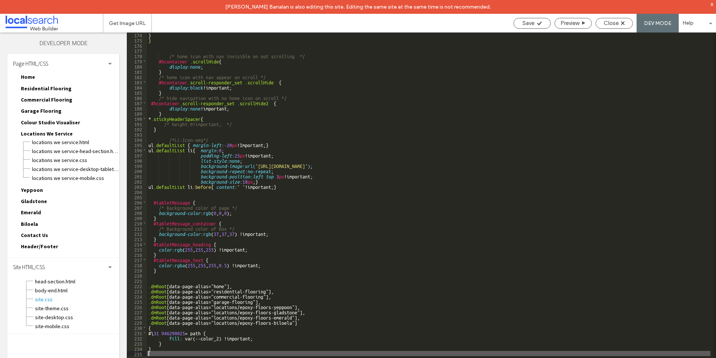
scroll to position [904, 0]
click at [540, 24] on icon at bounding box center [540, 24] width 6 height 6
click at [613, 23] on span "Close" at bounding box center [611, 23] width 15 height 7
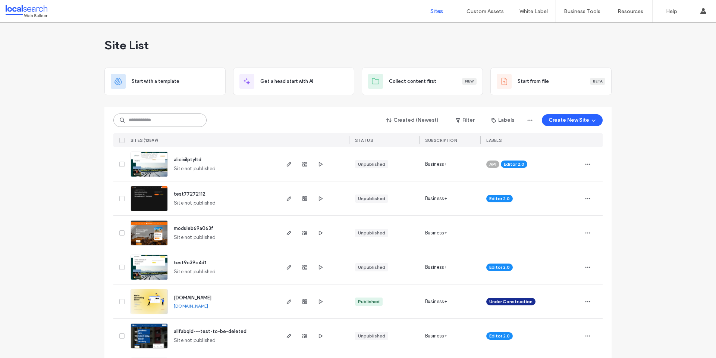
click at [168, 121] on input at bounding box center [159, 119] width 93 height 13
paste input "********"
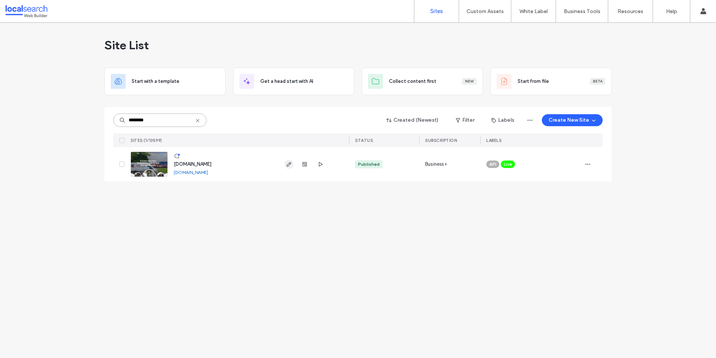
type input "********"
click at [291, 165] on icon "button" at bounding box center [289, 164] width 6 height 6
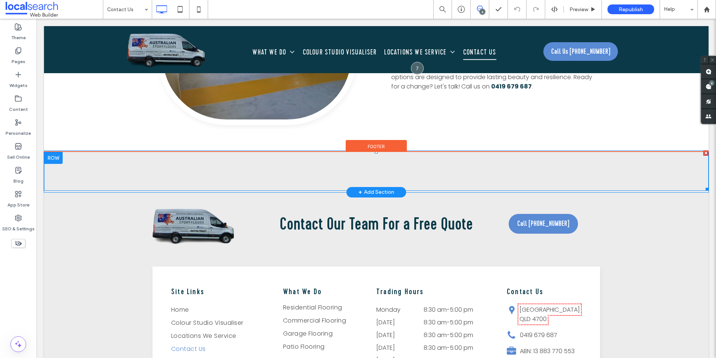
scroll to position [761, 0]
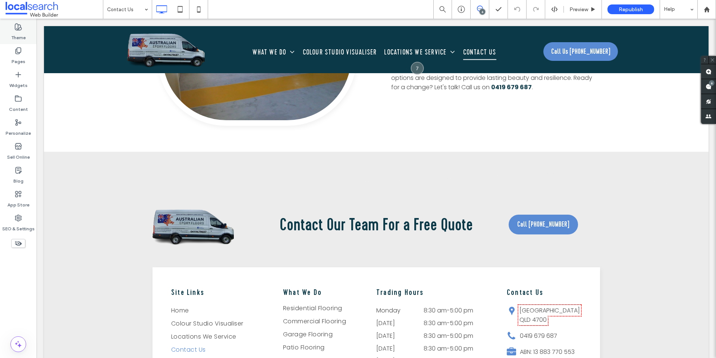
click at [18, 35] on label "Theme" at bounding box center [18, 36] width 15 height 10
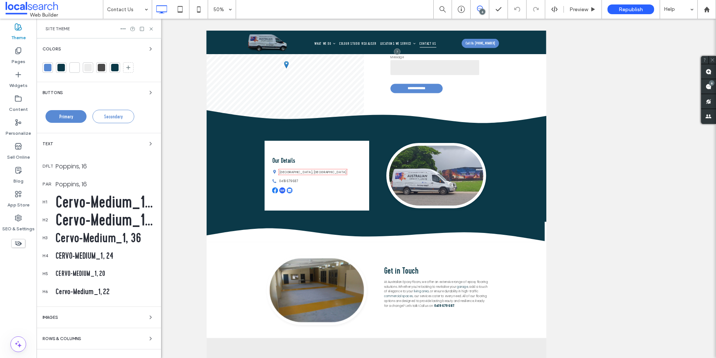
scroll to position [272, 0]
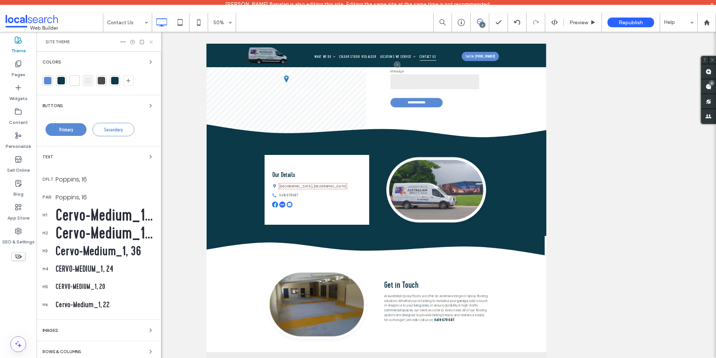
click at [152, 41] on use at bounding box center [151, 41] width 3 height 3
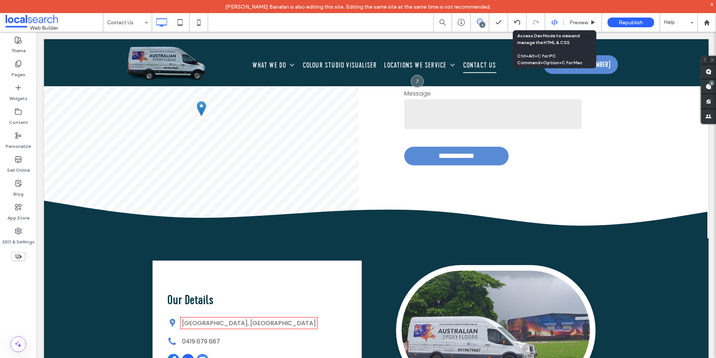
click at [553, 22] on use at bounding box center [554, 22] width 6 height 6
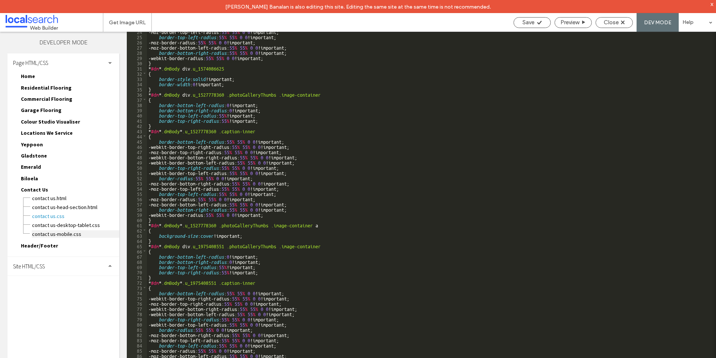
scroll to position [131, 0]
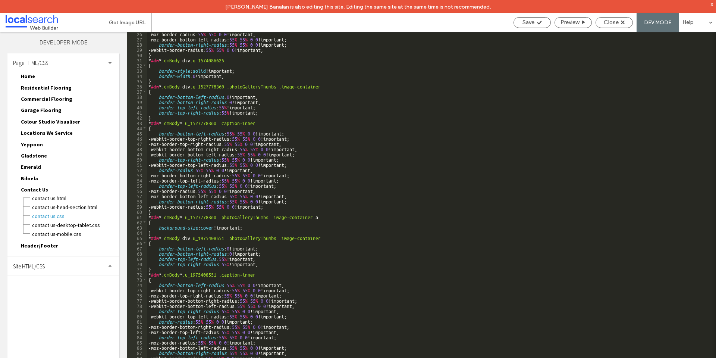
click at [68, 263] on div "Site HTML/CSS" at bounding box center [63, 266] width 112 height 19
click at [49, 303] on div "site-theme.css" at bounding box center [77, 306] width 85 height 9
click at [48, 299] on span "site.css" at bounding box center [77, 298] width 85 height 7
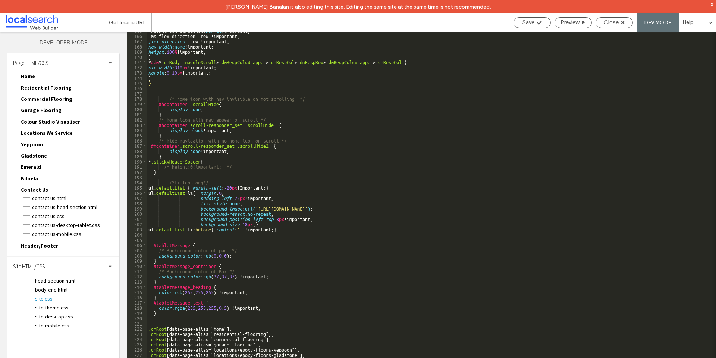
scroll to position [904, 0]
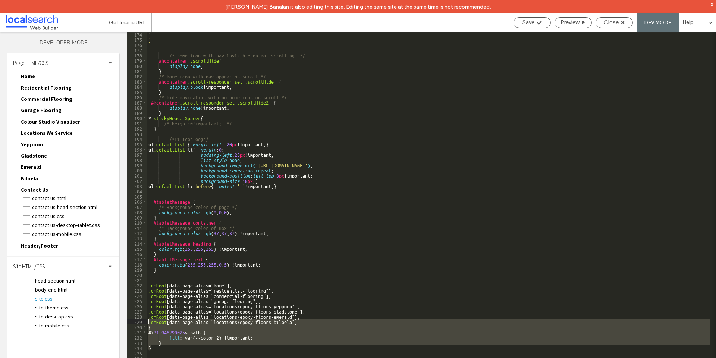
drag, startPoint x: 154, startPoint y: 348, endPoint x: 148, endPoint y: 322, distance: 26.8
click at [148, 322] on div "} } /* home icon with nav invisible on not scrolling */ #hcontainer .scrollHide…" at bounding box center [429, 206] width 564 height 350
click at [167, 350] on div "} } /* home icon with nav invisible on not scrolling */ #hcontainer .scrollHide…" at bounding box center [429, 201] width 564 height 339
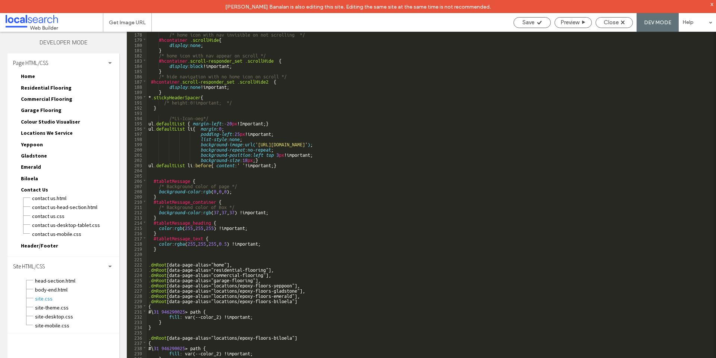
scroll to position [941, 0]
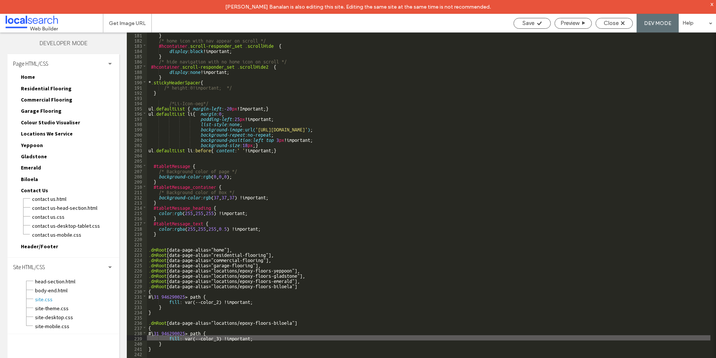
click at [227, 325] on div "} /* home icon with nav appear on scroll */ #hcontainer .scroll-responder_set .…" at bounding box center [429, 207] width 564 height 350
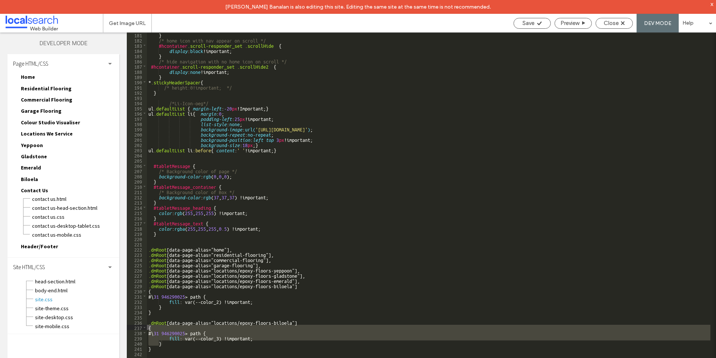
click at [227, 322] on div "} /* home icon with nav appear on scroll */ #hcontainer .scroll-responder_set .…" at bounding box center [429, 207] width 564 height 350
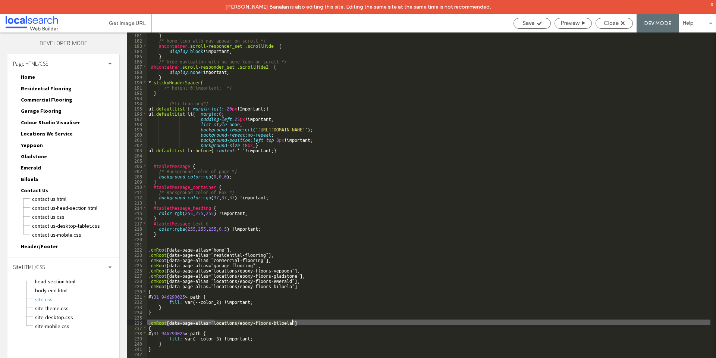
drag, startPoint x: 227, startPoint y: 322, endPoint x: 278, endPoint y: 320, distance: 51.5
click at [278, 320] on div "} /* home icon with nav appear on scroll */ #hcontainer .scroll-responder_set .…" at bounding box center [429, 207] width 564 height 350
type textarea "**"
click at [535, 25] on div "Save" at bounding box center [532, 23] width 37 height 7
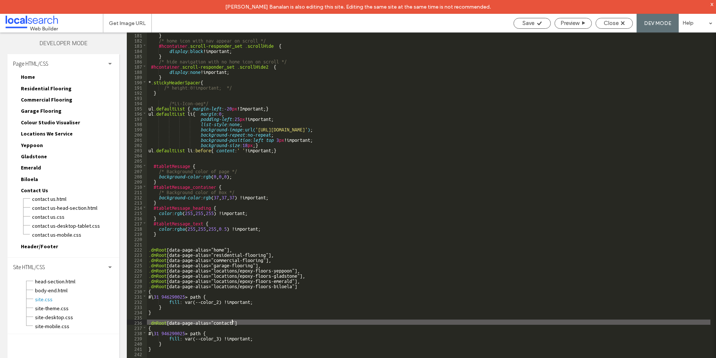
click at [278, 307] on div "} /* home icon with nav appear on scroll */ #hcontainer .scroll-responder_set .…" at bounding box center [429, 207] width 564 height 350
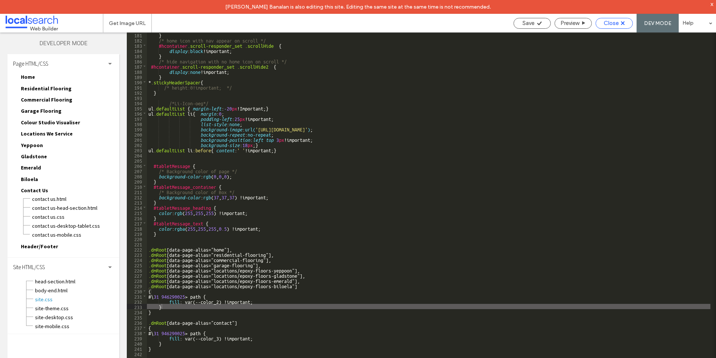
click at [604, 22] on div "Close" at bounding box center [614, 23] width 37 height 7
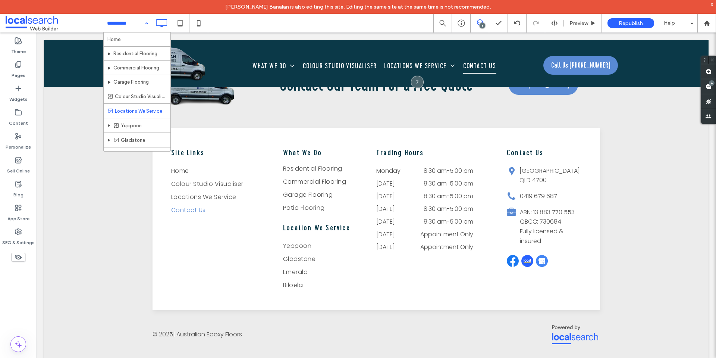
scroll to position [38, 0]
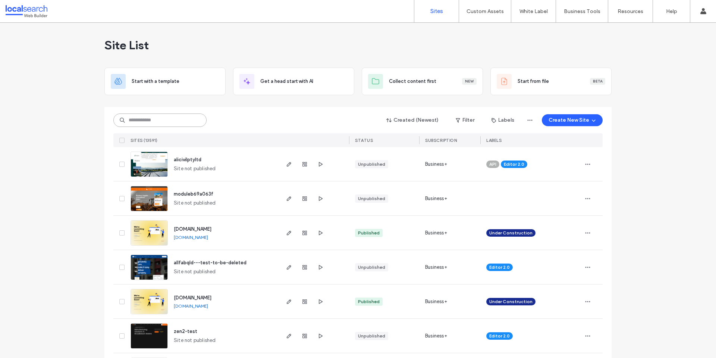
click at [179, 119] on input at bounding box center [159, 119] width 93 height 13
paste input "********"
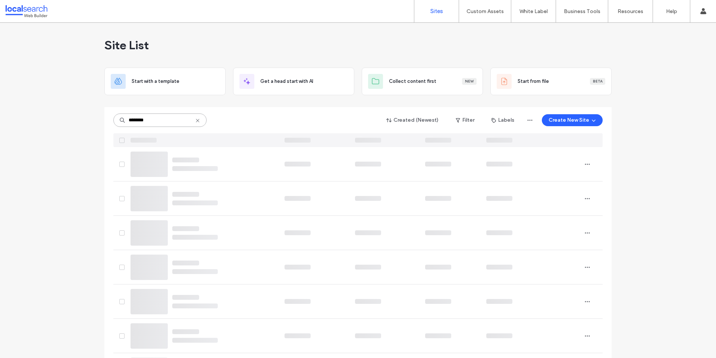
type input "********"
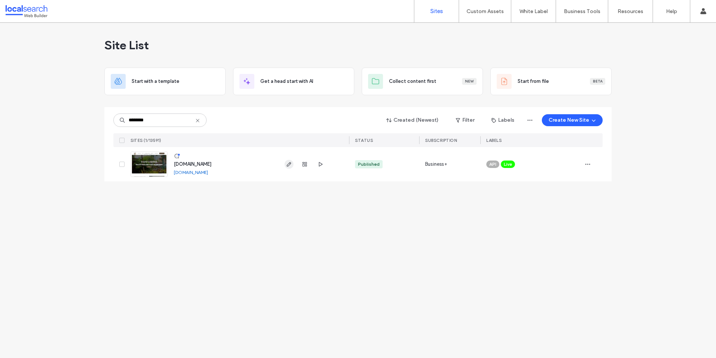
click at [292, 165] on icon "button" at bounding box center [289, 164] width 6 height 6
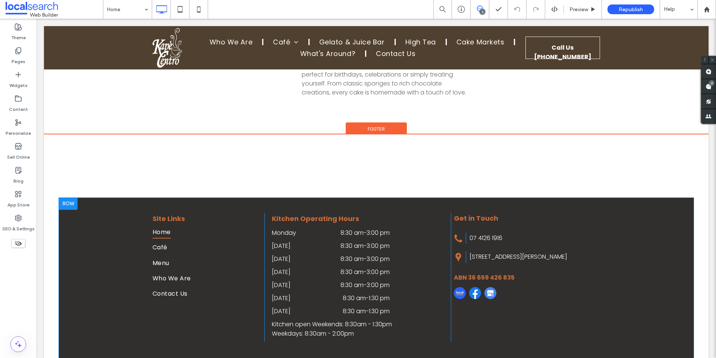
scroll to position [1353, 0]
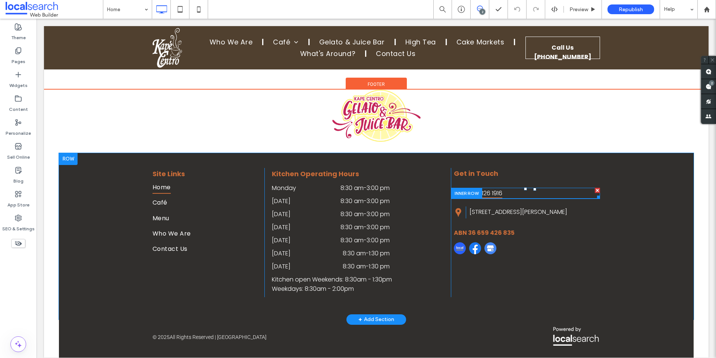
click at [490, 189] on link "07 4126 1916" at bounding box center [486, 194] width 33 height 10
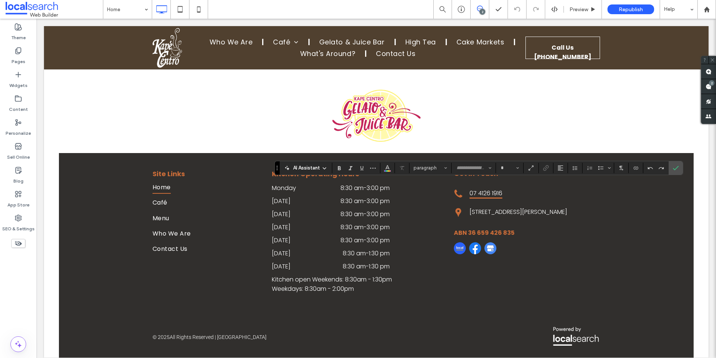
type input "*******"
type input "**"
click at [675, 168] on icon "Confirm" at bounding box center [676, 168] width 6 height 6
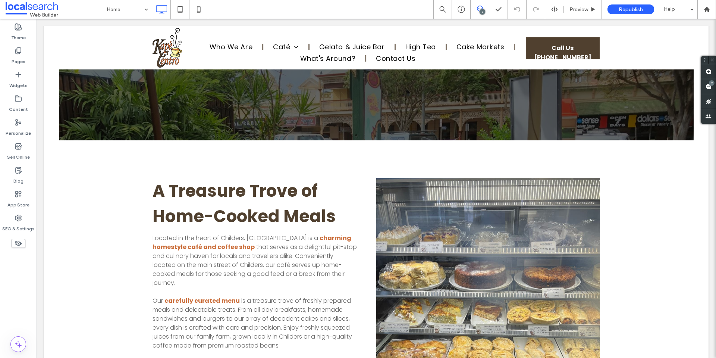
scroll to position [0, 0]
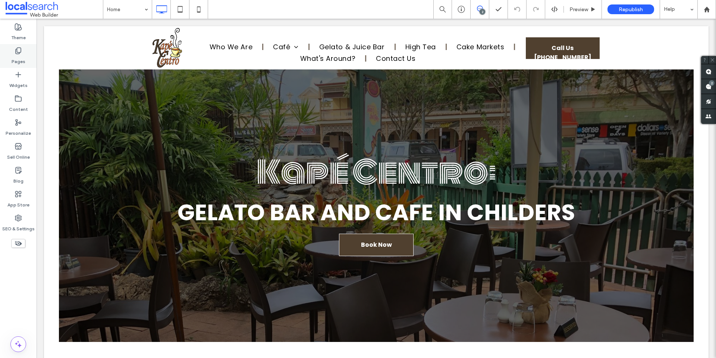
click at [17, 55] on label "Pages" at bounding box center [19, 59] width 14 height 10
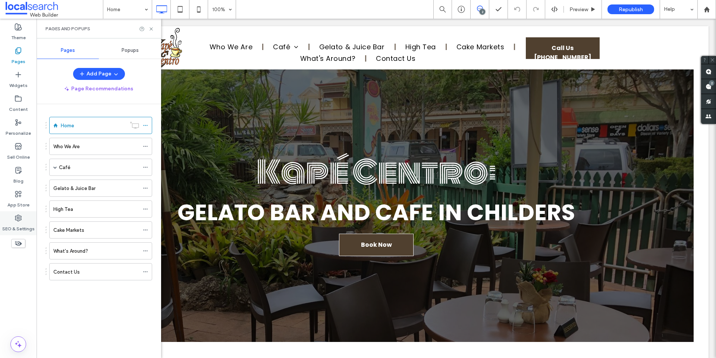
click at [24, 214] on div "SEO & Settings" at bounding box center [18, 223] width 37 height 24
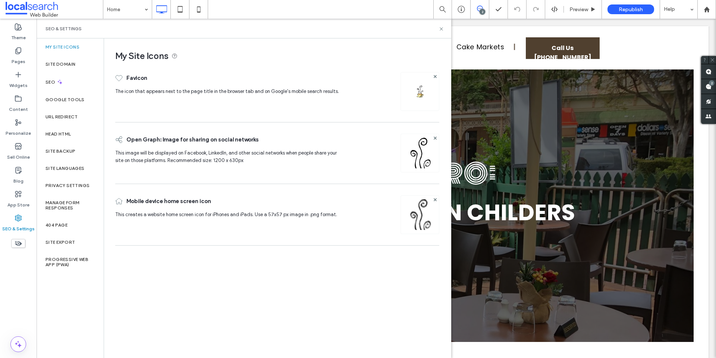
click at [58, 148] on label "Who We Are" at bounding box center [66, 146] width 26 height 13
click at [74, 147] on div "Site Backup" at bounding box center [70, 151] width 67 height 17
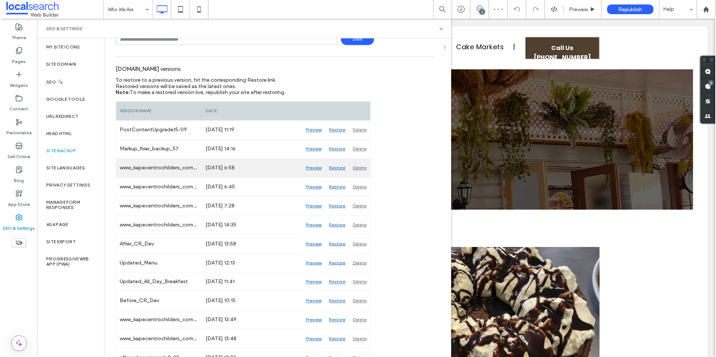
scroll to position [63, 0]
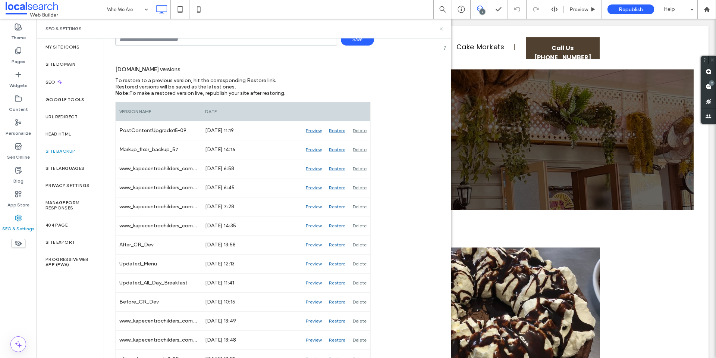
click at [443, 27] on icon at bounding box center [442, 29] width 6 height 6
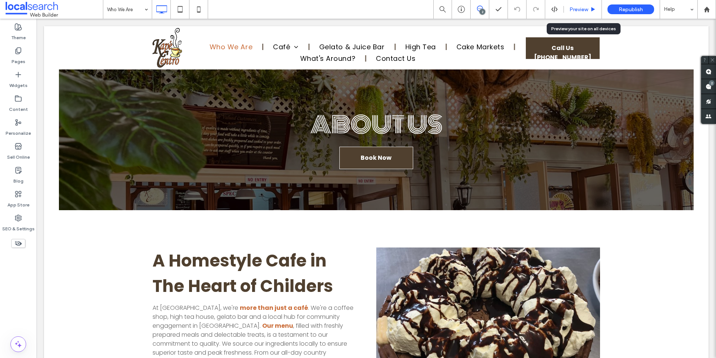
click at [573, 9] on span "Preview" at bounding box center [579, 9] width 19 height 6
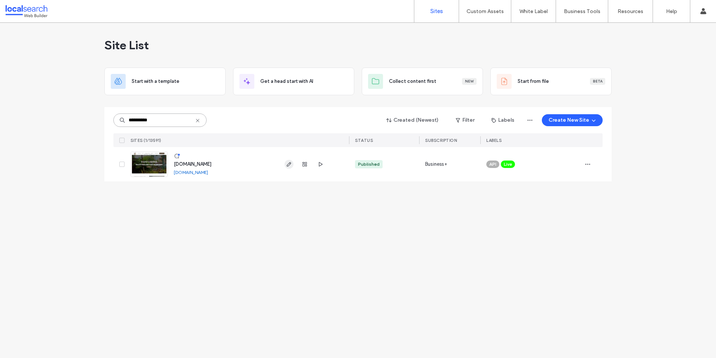
type input "**********"
click at [160, 115] on input "**********" at bounding box center [159, 119] width 93 height 13
type input "******"
